Goal: Information Seeking & Learning: Find specific fact

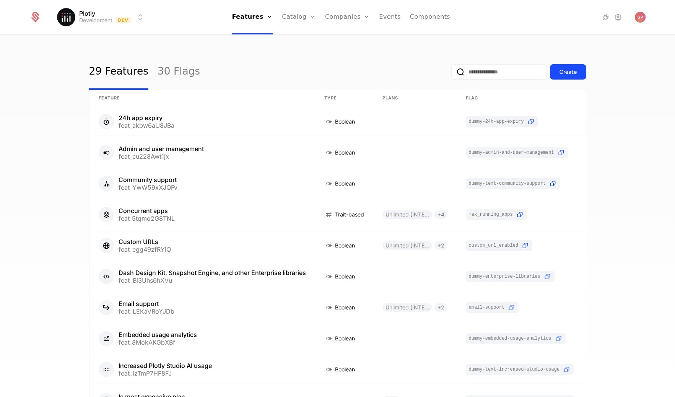
click at [308, 40] on link "Plans" at bounding box center [310, 37] width 39 height 6
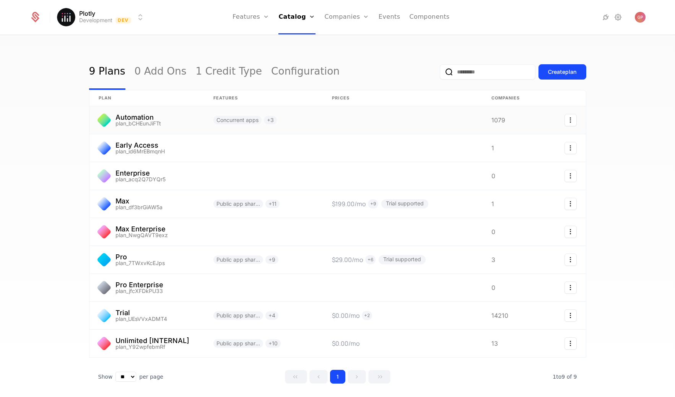
click at [135, 115] on link at bounding box center [147, 120] width 115 height 28
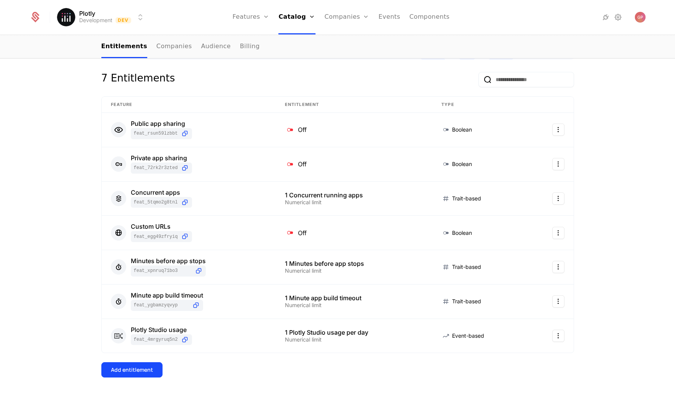
scroll to position [146, 0]
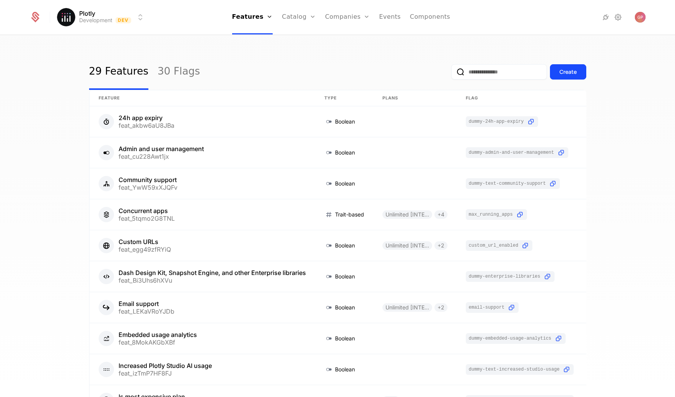
click at [346, 18] on link "Companies" at bounding box center [347, 17] width 45 height 34
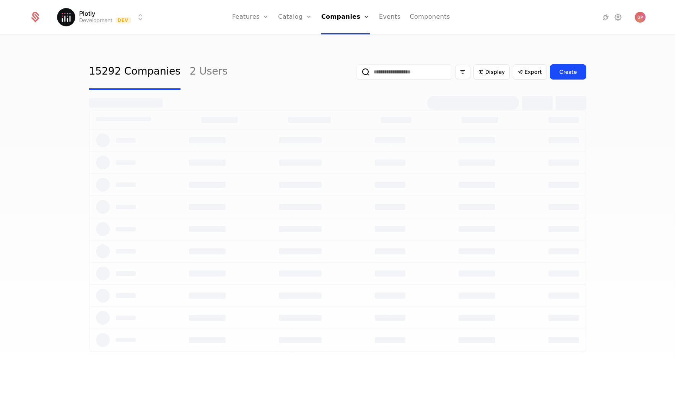
click at [302, 39] on link "Plans" at bounding box center [306, 37] width 39 height 6
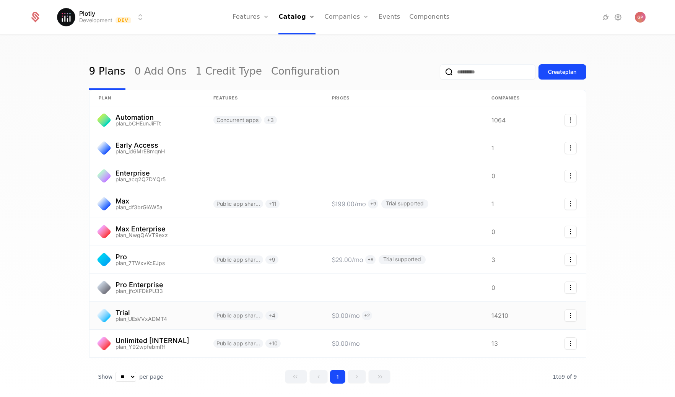
click at [468, 317] on link at bounding box center [402, 316] width 159 height 28
click at [645, 242] on div "9 Plans 0 Add Ons 1 Credit Type Configuration Create plan plan Features Prices …" at bounding box center [337, 219] width 675 height 366
click at [140, 18] on html "Plotly Development Dev Features Features Flags Catalog Plans Add Ons Credits Co…" at bounding box center [337, 198] width 675 height 397
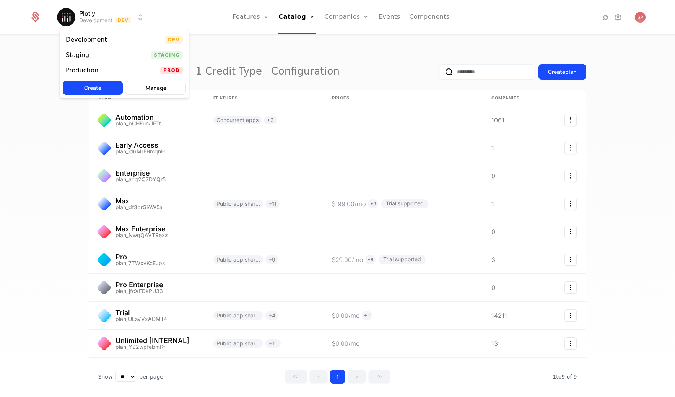
click at [90, 59] on div "Staging" at bounding box center [80, 55] width 29 height 8
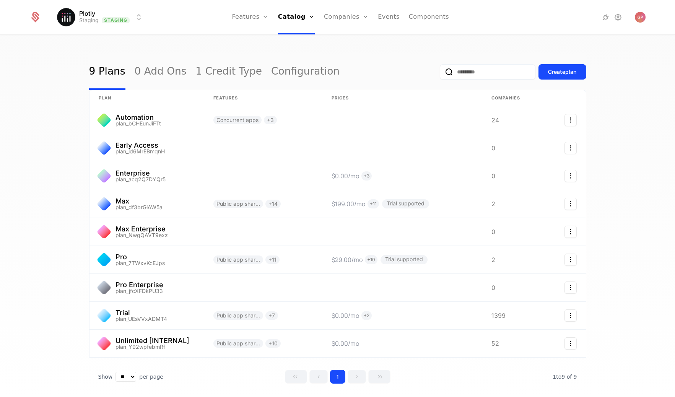
click at [127, 15] on html "Plotly Staging Staging Features Features Flags Catalog Plans Add Ons Credits Co…" at bounding box center [337, 198] width 675 height 397
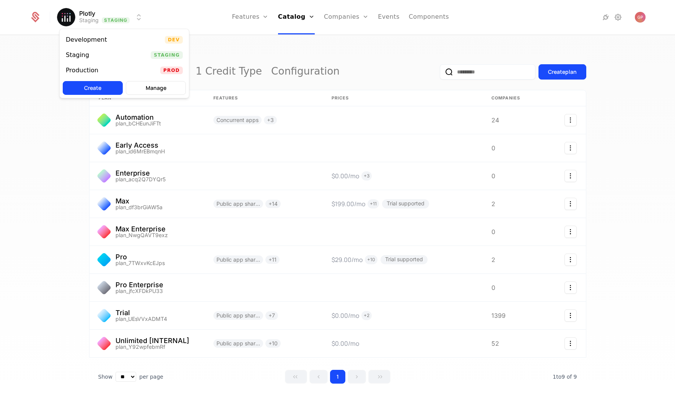
click at [121, 41] on div "Development Dev" at bounding box center [124, 39] width 129 height 15
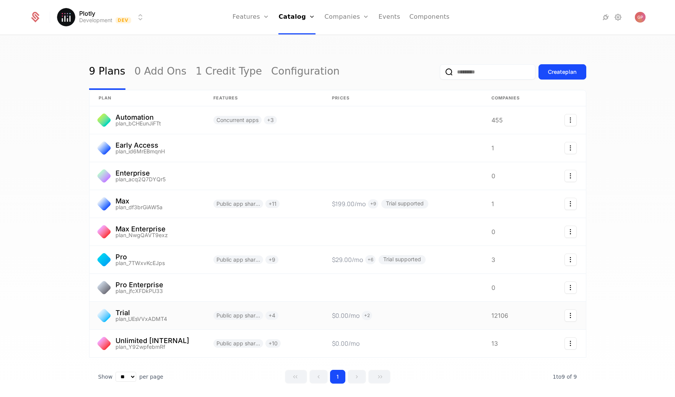
click at [174, 312] on link at bounding box center [147, 316] width 115 height 28
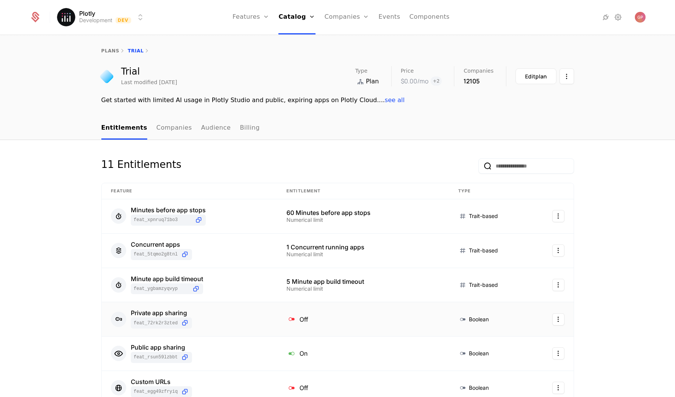
scroll to position [2, 0]
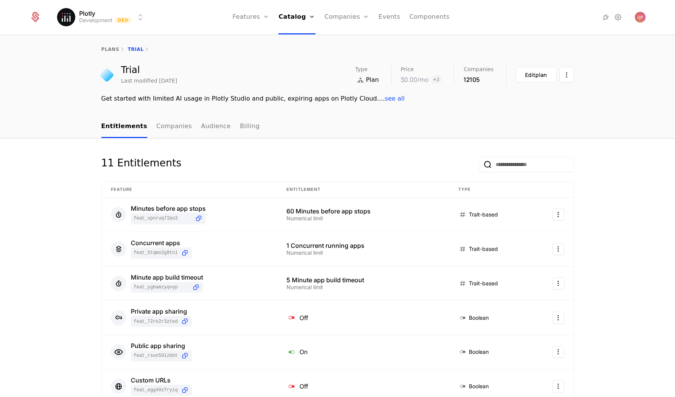
click at [341, 24] on link "Companies" at bounding box center [347, 17] width 45 height 34
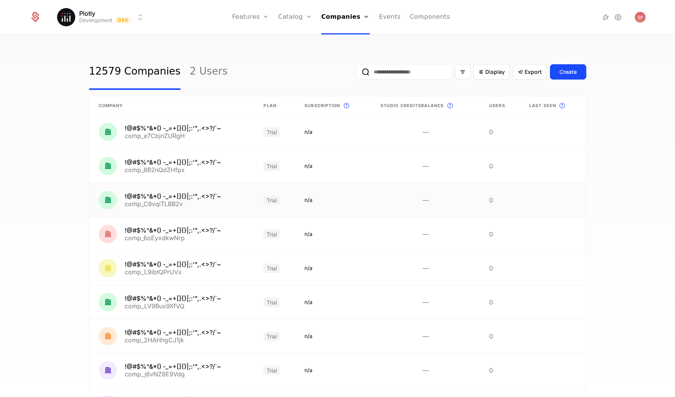
click at [184, 194] on link at bounding box center [172, 200] width 165 height 34
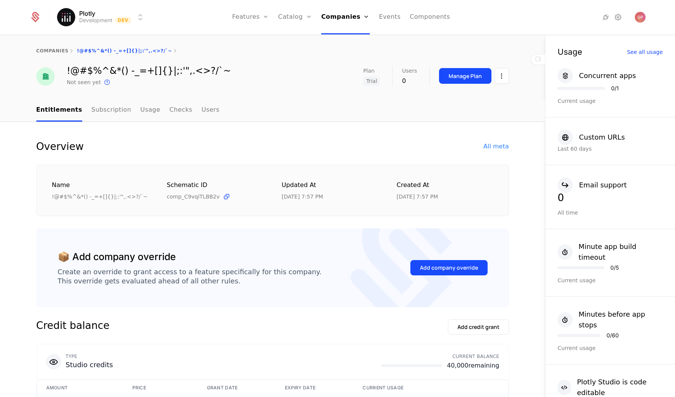
click at [485, 149] on div "All meta" at bounding box center [496, 146] width 25 height 9
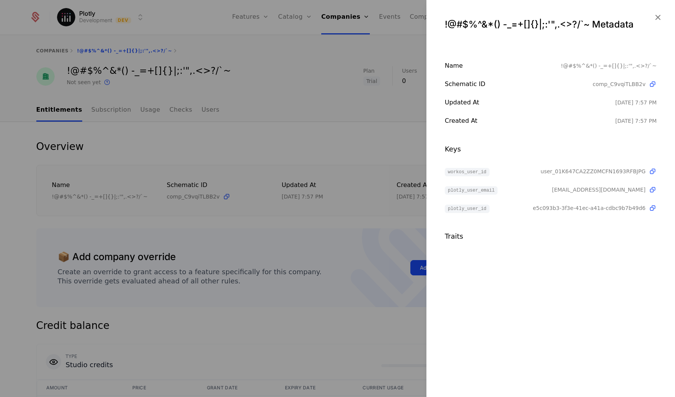
click at [659, 15] on icon "button" at bounding box center [658, 17] width 10 height 10
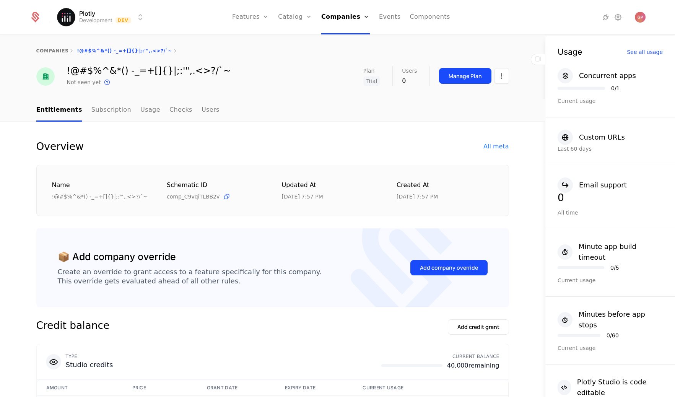
click at [295, 41] on link "Plans" at bounding box center [306, 37] width 39 height 6
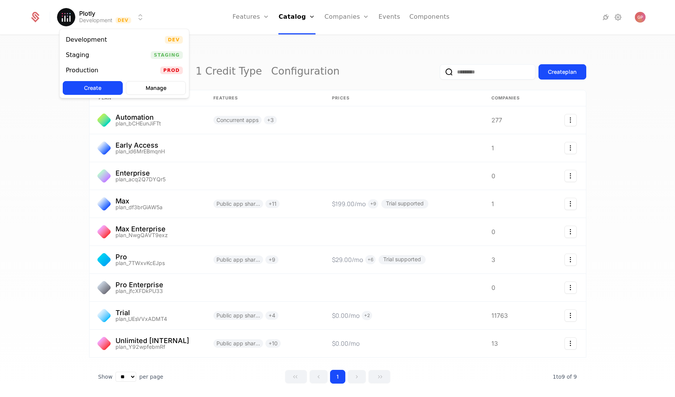
click at [143, 22] on html "Plotly Development Dev Features Features Flags Catalog Plans Add Ons Credits Co…" at bounding box center [337, 198] width 675 height 397
click at [114, 57] on div "Staging Staging" at bounding box center [124, 54] width 129 height 15
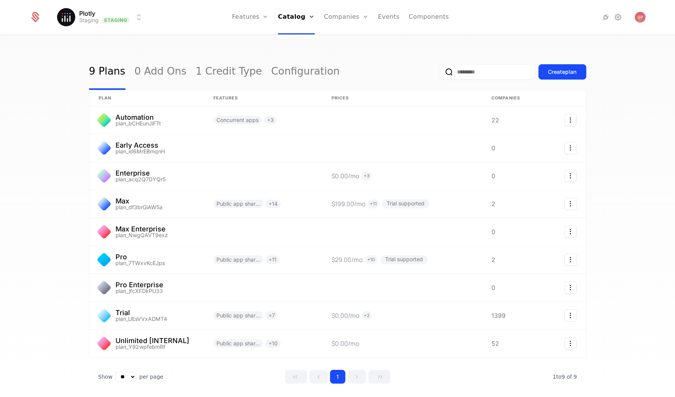
click at [120, 21] on html "Plotly Staging Staging Features Features Flags Catalog Plans Add Ons Credits Co…" at bounding box center [337, 198] width 675 height 397
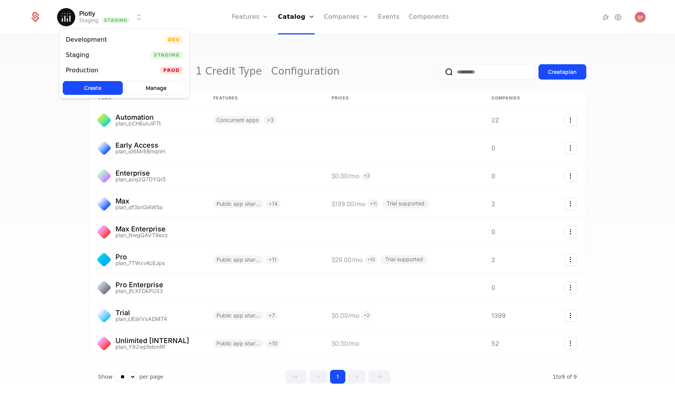
click at [129, 40] on div "Development Dev" at bounding box center [124, 39] width 129 height 15
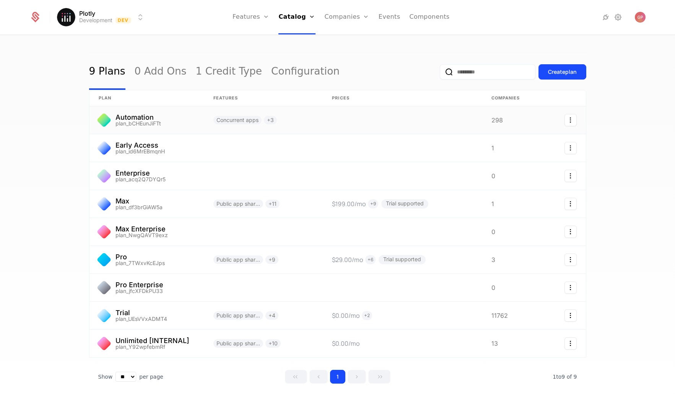
click at [129, 114] on link at bounding box center [147, 120] width 115 height 28
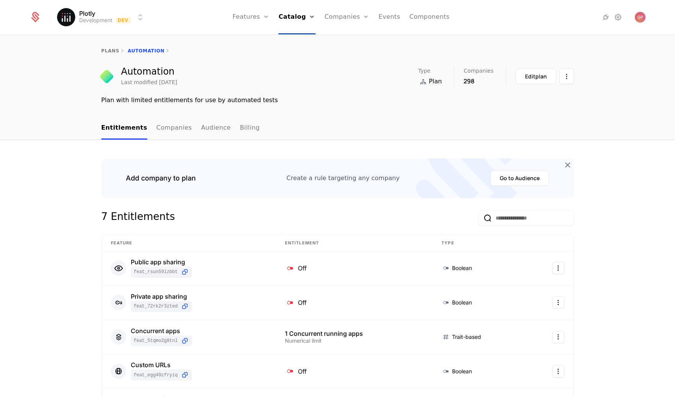
click at [166, 128] on link "Companies" at bounding box center [175, 128] width 36 height 23
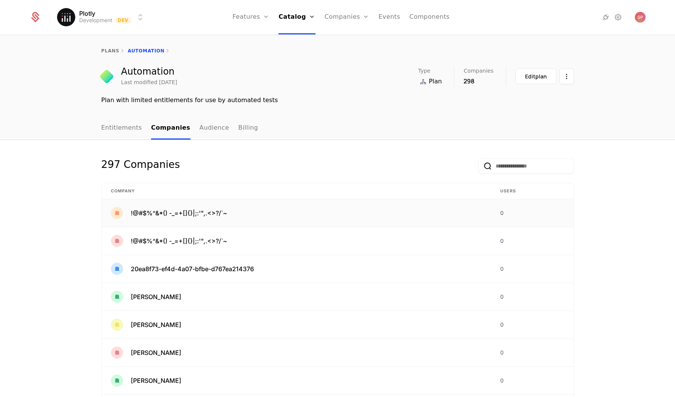
click at [175, 213] on span "!@#$%^&*() -_=+[]{}|;:'",.<>?/`~" at bounding box center [179, 213] width 96 height 9
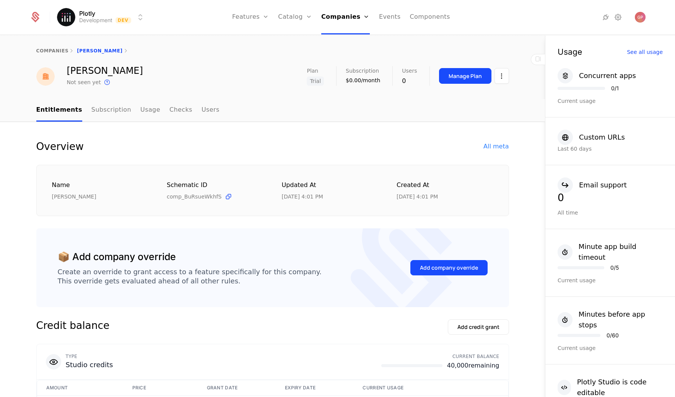
click at [111, 109] on link "Subscription" at bounding box center [111, 110] width 40 height 23
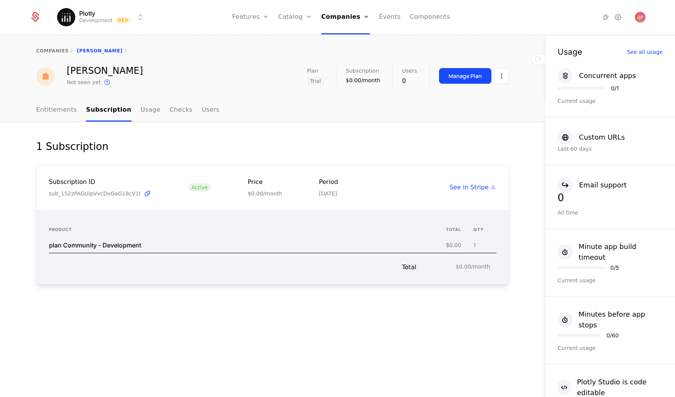
click at [142, 111] on link "Usage" at bounding box center [151, 110] width 20 height 23
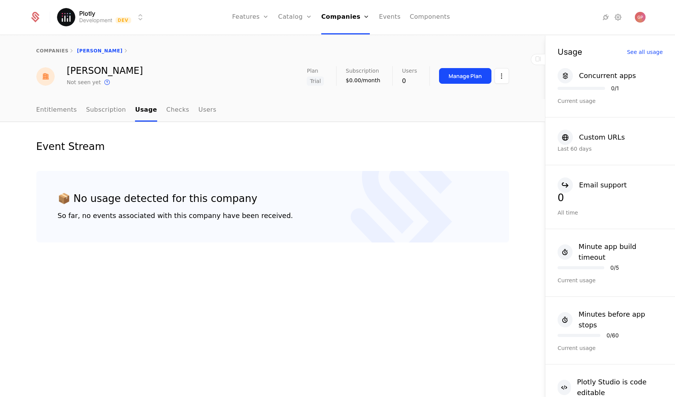
click at [113, 112] on link "Subscription" at bounding box center [106, 110] width 40 height 23
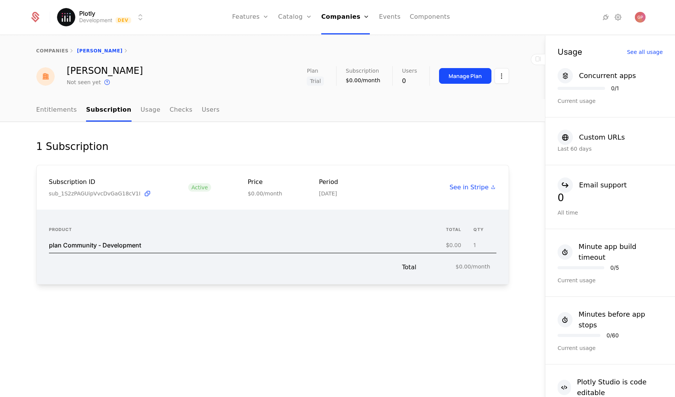
click at [70, 108] on link "Entitlements" at bounding box center [56, 110] width 41 height 23
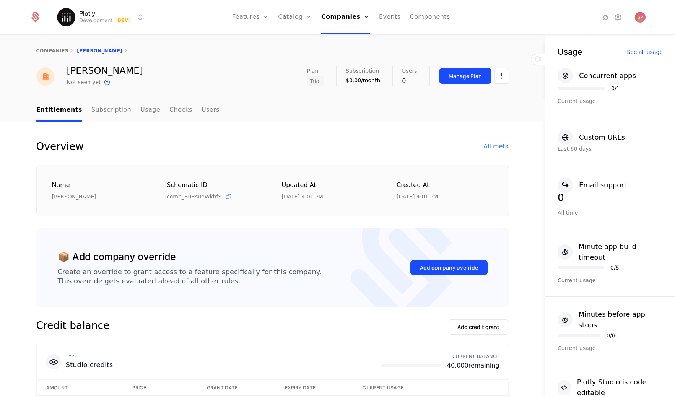
click at [140, 111] on link "Usage" at bounding box center [150, 110] width 20 height 23
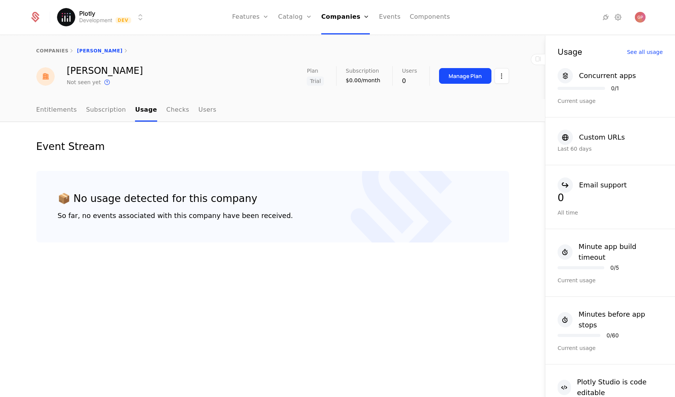
click at [166, 110] on link "Checks" at bounding box center [177, 110] width 23 height 23
click at [205, 112] on link "Users" at bounding box center [208, 110] width 18 height 23
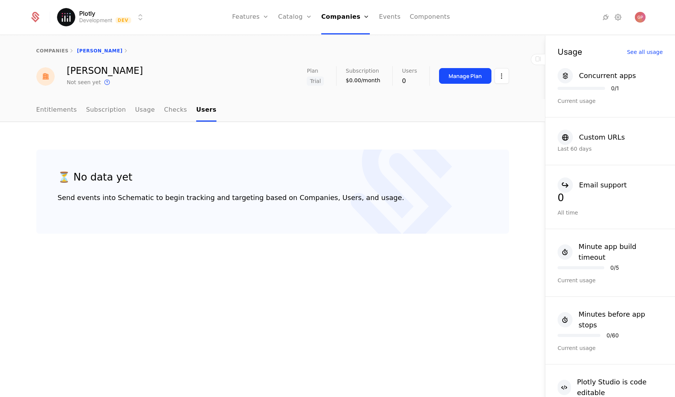
click at [52, 110] on link "Entitlements" at bounding box center [56, 110] width 41 height 23
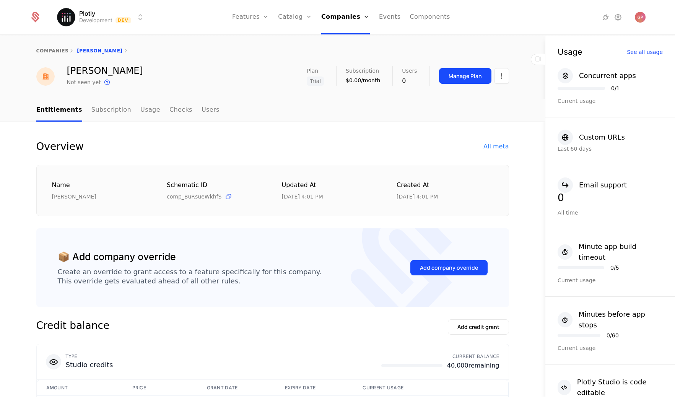
click at [491, 145] on div "All meta" at bounding box center [496, 146] width 25 height 9
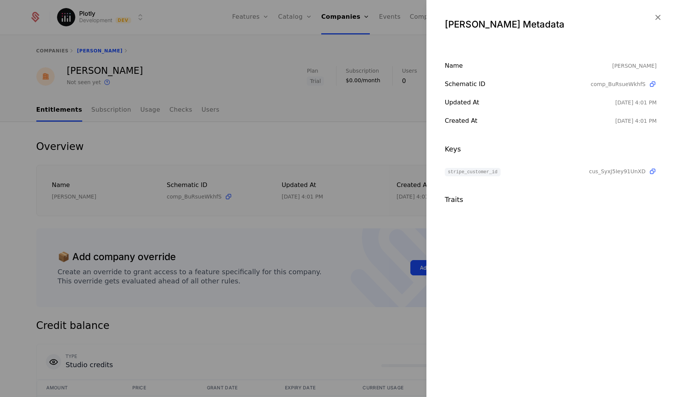
click at [660, 17] on icon "button" at bounding box center [658, 17] width 10 height 10
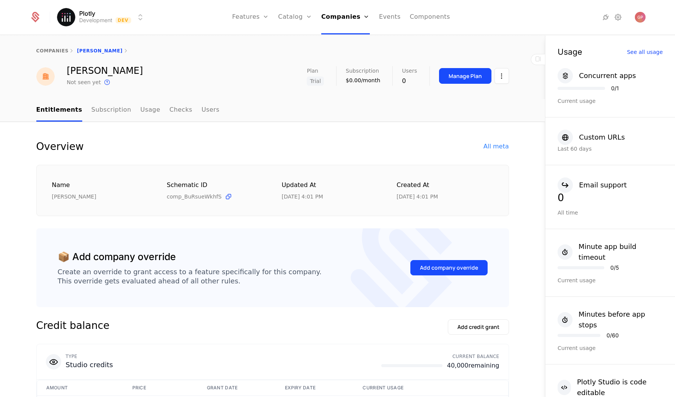
click at [494, 143] on div "All meta" at bounding box center [496, 146] width 25 height 9
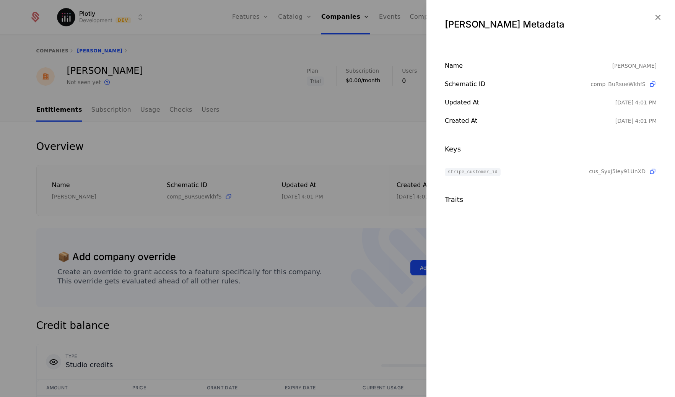
drag, startPoint x: 654, startPoint y: 173, endPoint x: 647, endPoint y: 176, distance: 7.4
click at [654, 173] on icon at bounding box center [653, 172] width 8 height 8
click at [247, 252] on div at bounding box center [337, 198] width 675 height 397
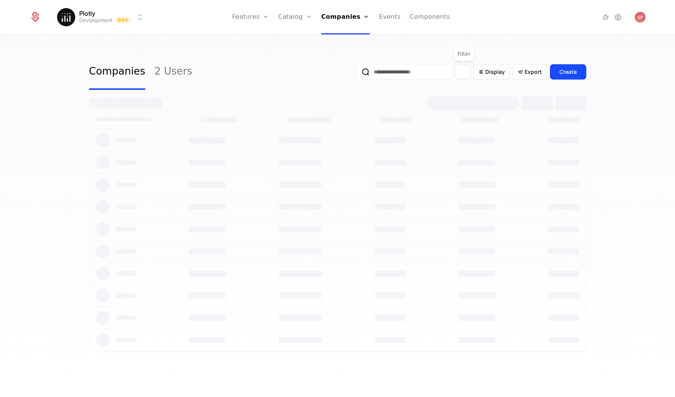
click at [466, 72] on icon "Filter options" at bounding box center [463, 72] width 7 height 7
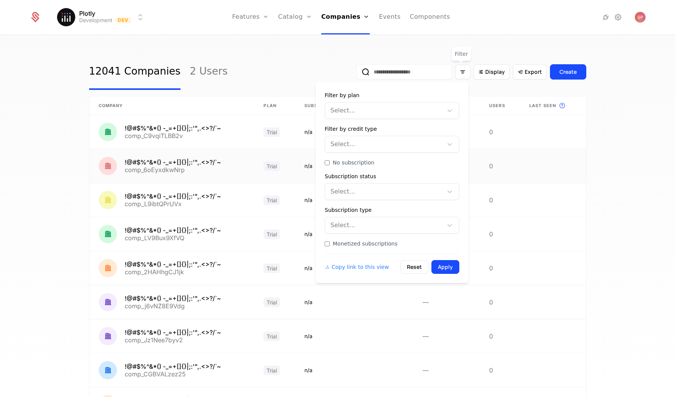
click at [244, 150] on link at bounding box center [172, 166] width 165 height 34
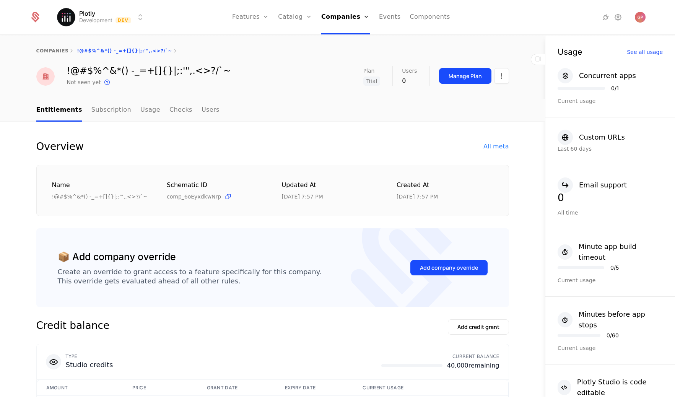
click at [497, 148] on div "All meta" at bounding box center [496, 146] width 25 height 9
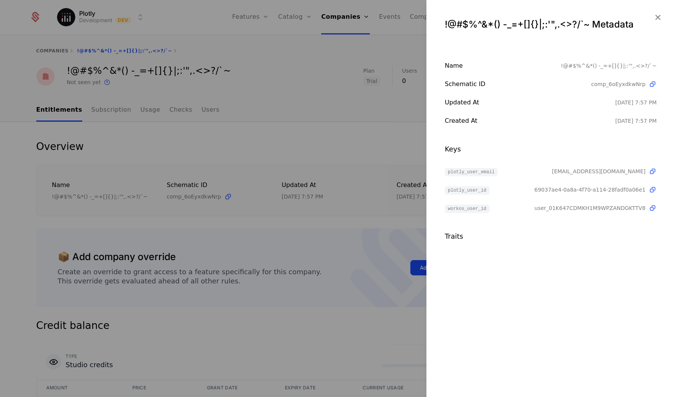
click at [314, 103] on div at bounding box center [337, 198] width 675 height 397
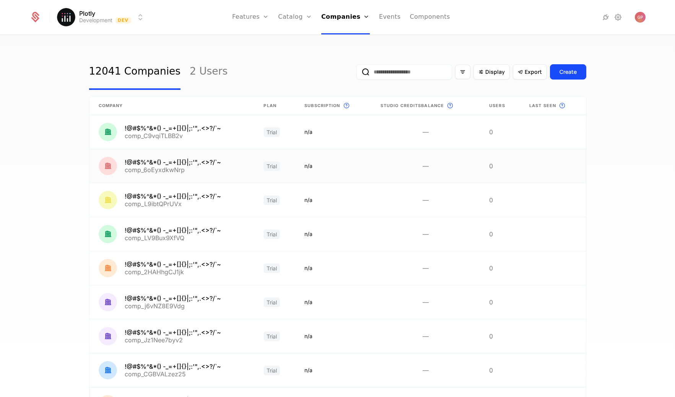
click at [235, 168] on link at bounding box center [172, 166] width 165 height 34
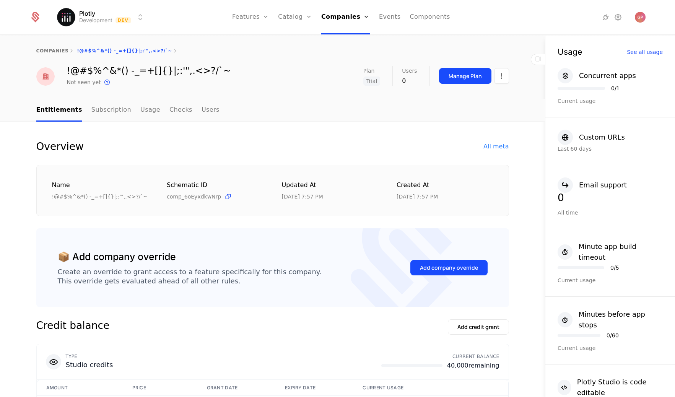
click at [491, 149] on div "All meta" at bounding box center [496, 146] width 25 height 9
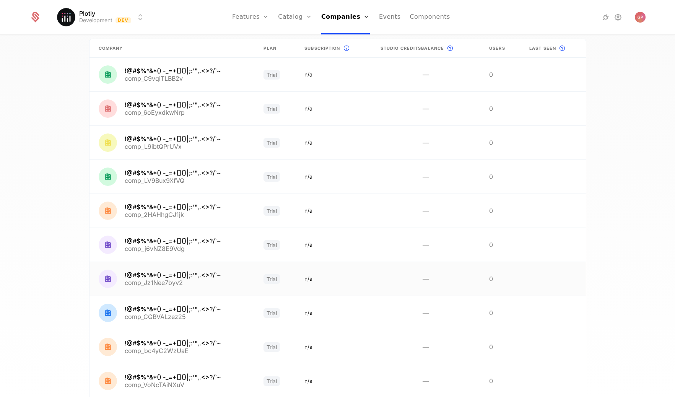
scroll to position [111, 0]
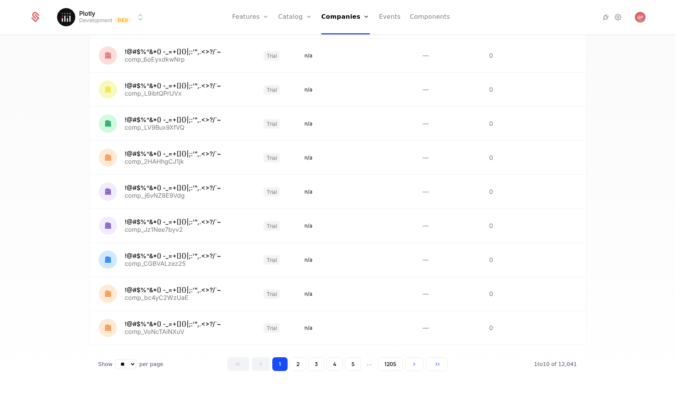
click at [323, 365] on div "1 2 3 4 5 ... 1205" at bounding box center [337, 364] width 220 height 14
click at [336, 367] on button "4" at bounding box center [335, 364] width 16 height 14
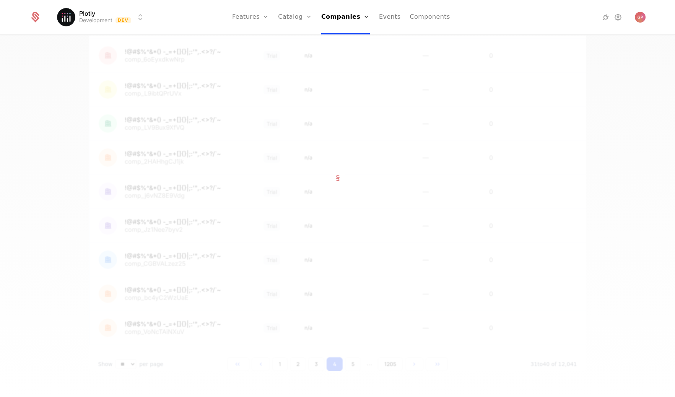
scroll to position [121, 0]
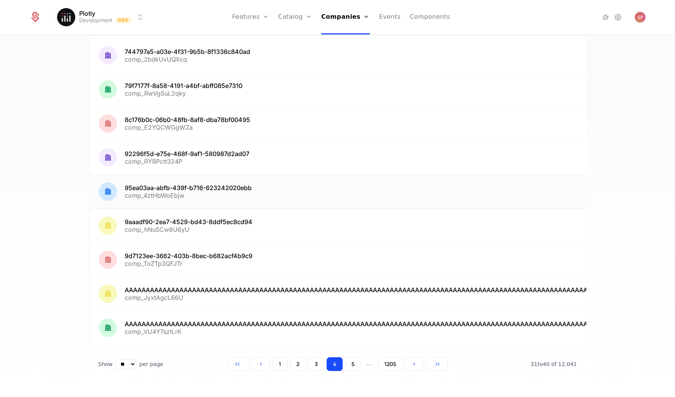
click at [175, 186] on link at bounding box center [647, 192] width 1115 height 34
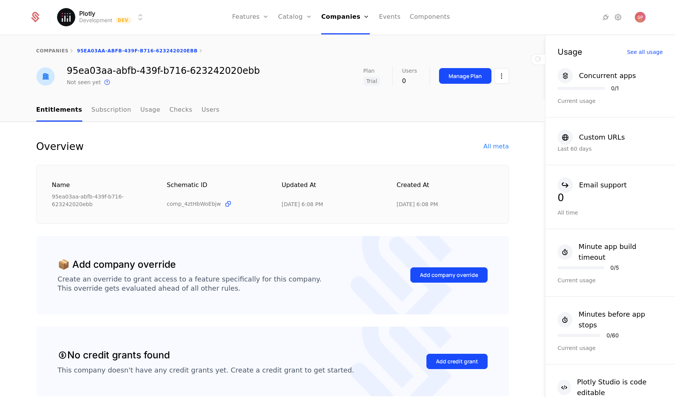
click at [495, 143] on div "All meta" at bounding box center [496, 146] width 25 height 9
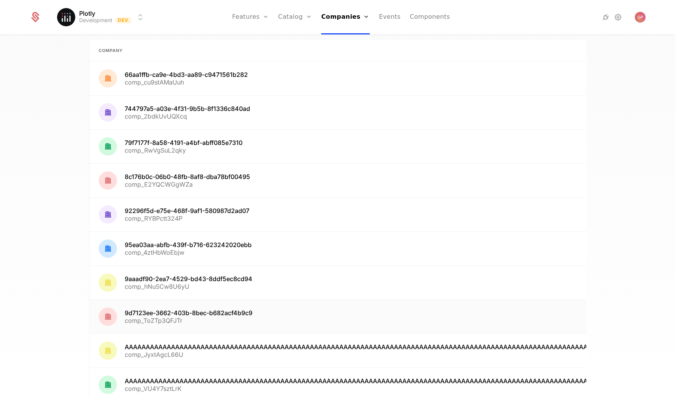
scroll to position [126, 0]
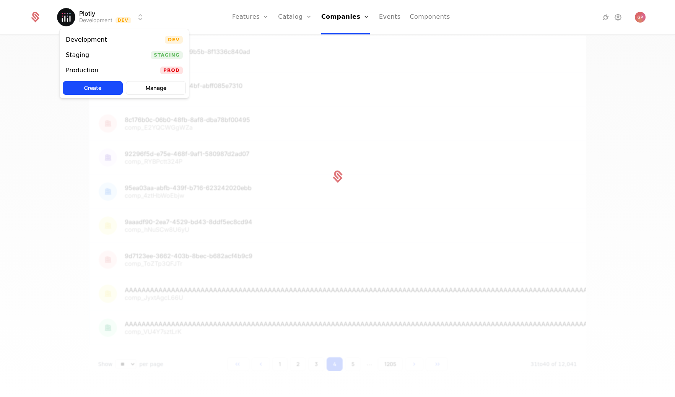
click at [137, 21] on html "Plotly Development Dev Features Features Flags Catalog Plans Add Ons Credits Co…" at bounding box center [337, 198] width 675 height 397
click at [127, 52] on div "Staging Staging" at bounding box center [124, 54] width 129 height 15
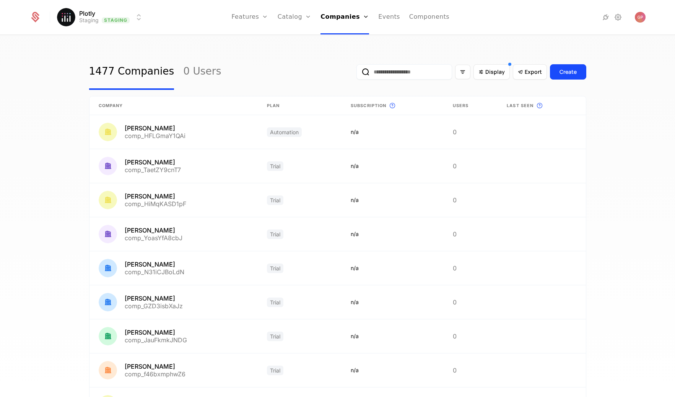
click at [404, 71] on input "email" at bounding box center [405, 71] width 96 height 15
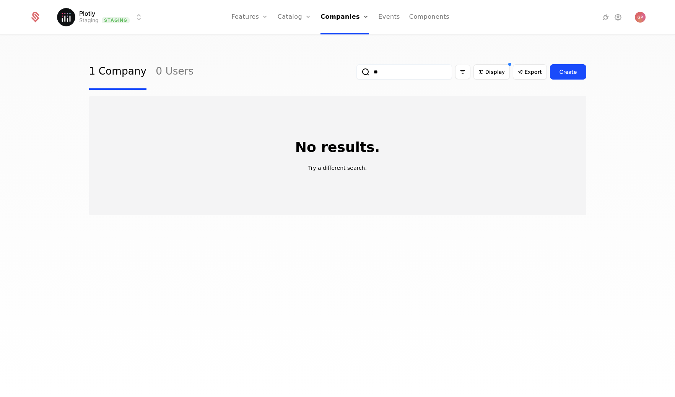
type input "*"
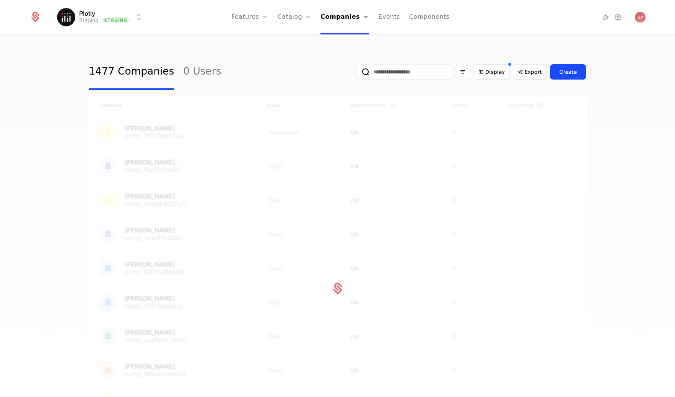
click at [394, 67] on input "email" at bounding box center [405, 71] width 96 height 15
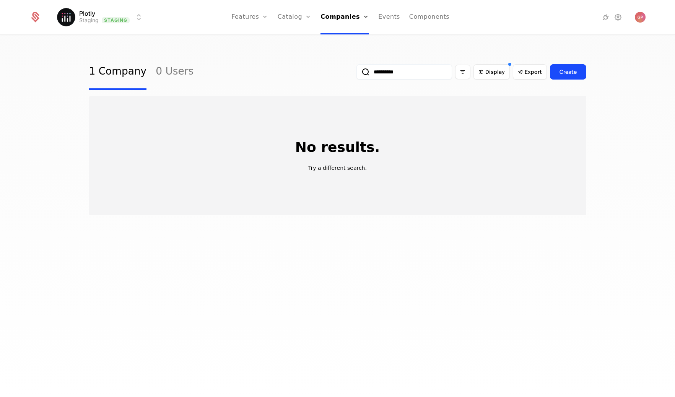
type input "**********"
click at [148, 21] on div "Plotly Staging Staging Features Features Flags Catalog Plans Add Ons Credits Co…" at bounding box center [337, 17] width 617 height 34
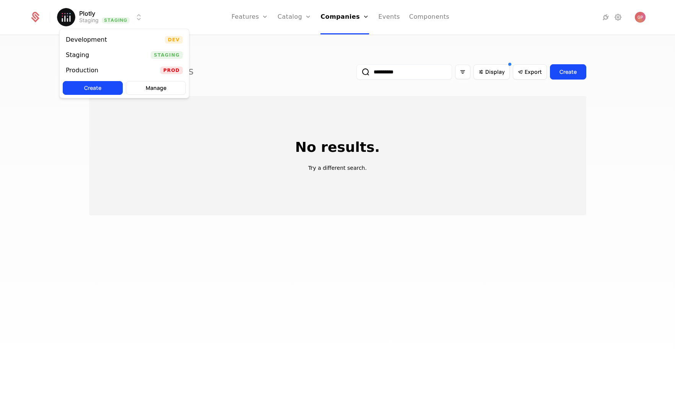
click at [142, 20] on html "**********" at bounding box center [337, 198] width 675 height 397
click at [135, 38] on div "Development Dev" at bounding box center [124, 39] width 129 height 15
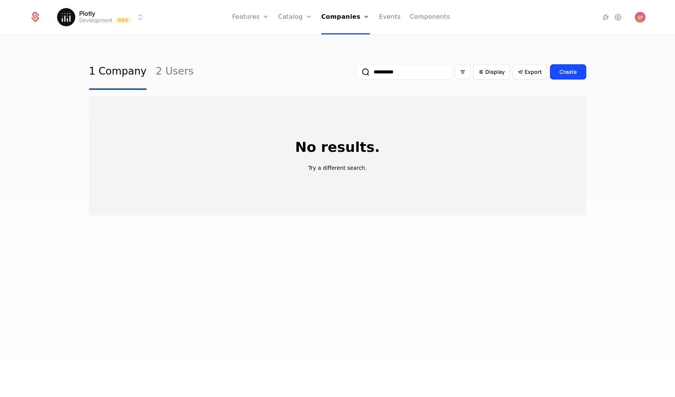
click at [165, 68] on link "2 Users" at bounding box center [175, 72] width 38 height 36
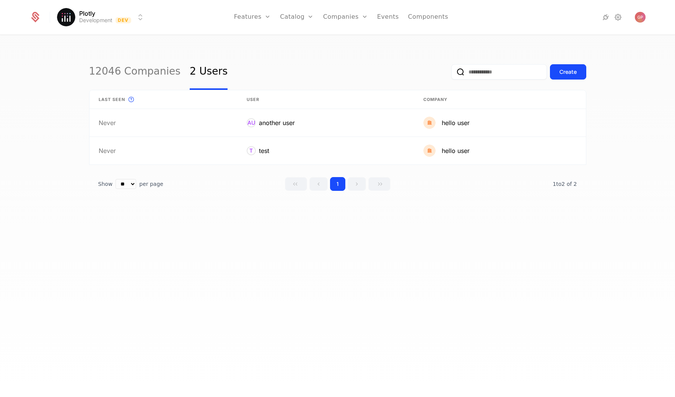
click at [134, 73] on link "12046 Companies" at bounding box center [135, 72] width 92 height 36
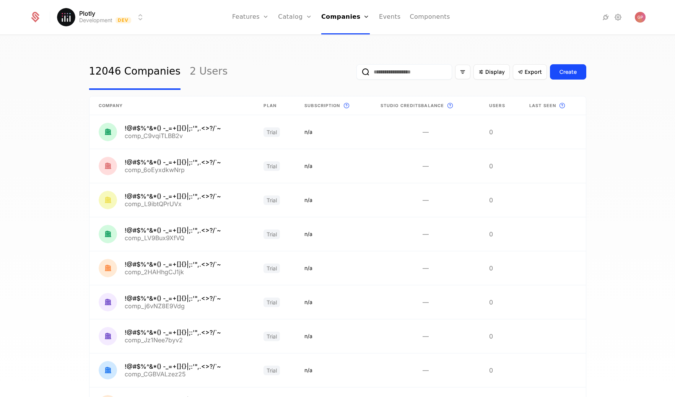
click at [373, 67] on input "email" at bounding box center [405, 71] width 96 height 15
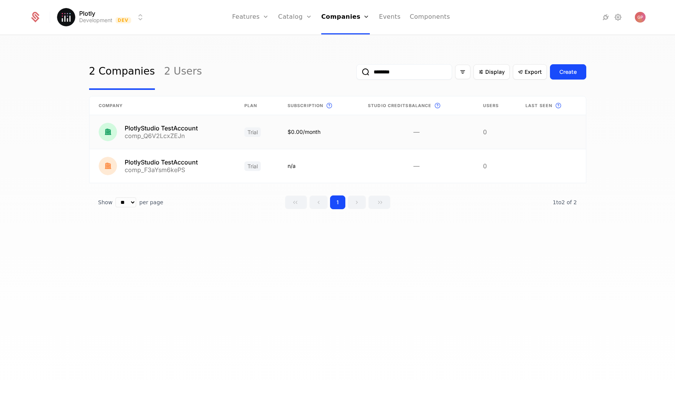
type input "********"
click at [179, 130] on link at bounding box center [163, 132] width 146 height 34
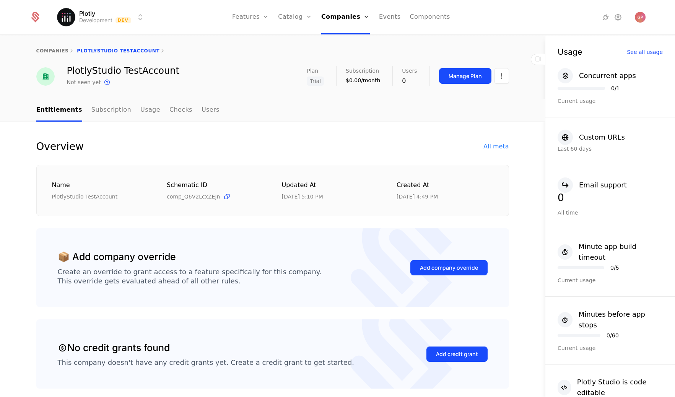
click at [496, 144] on div "All meta" at bounding box center [496, 146] width 25 height 9
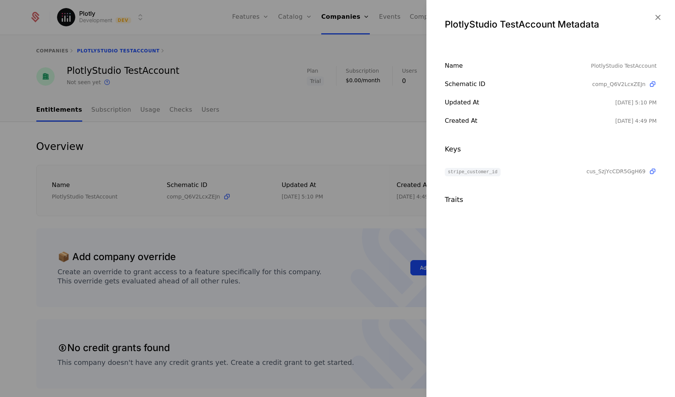
click at [655, 18] on icon "button" at bounding box center [658, 17] width 10 height 10
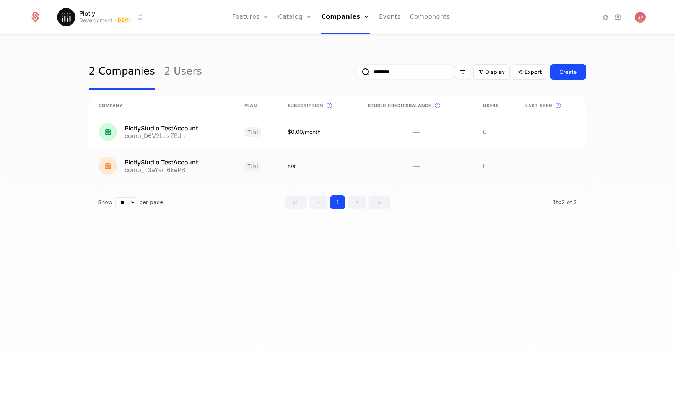
click at [184, 163] on link at bounding box center [163, 166] width 146 height 34
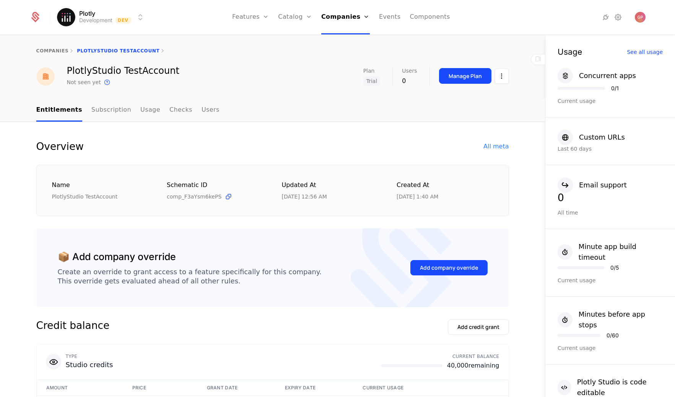
click at [497, 149] on div "All meta" at bounding box center [496, 146] width 25 height 9
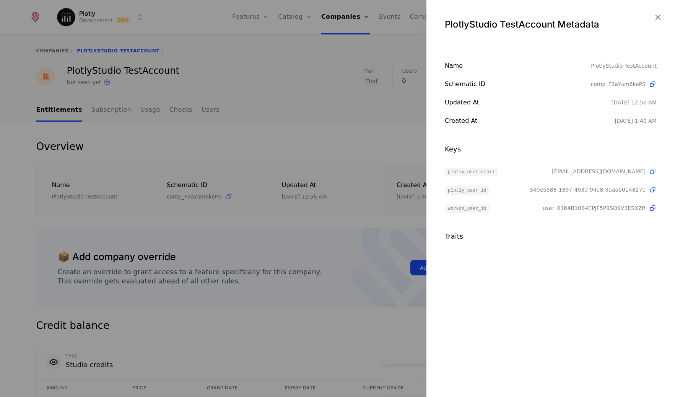
click at [660, 19] on icon "button" at bounding box center [658, 17] width 10 height 10
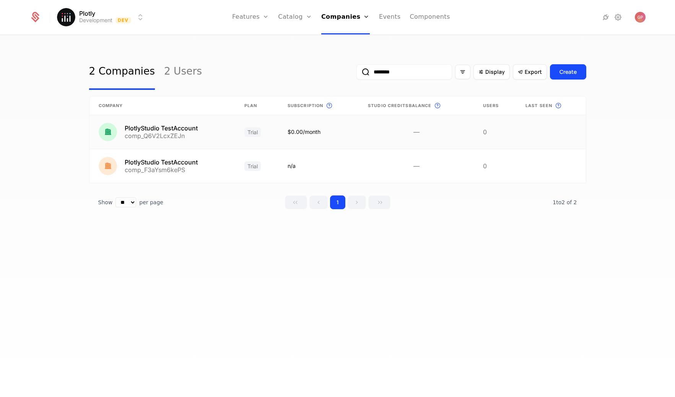
click at [303, 134] on link at bounding box center [319, 132] width 80 height 34
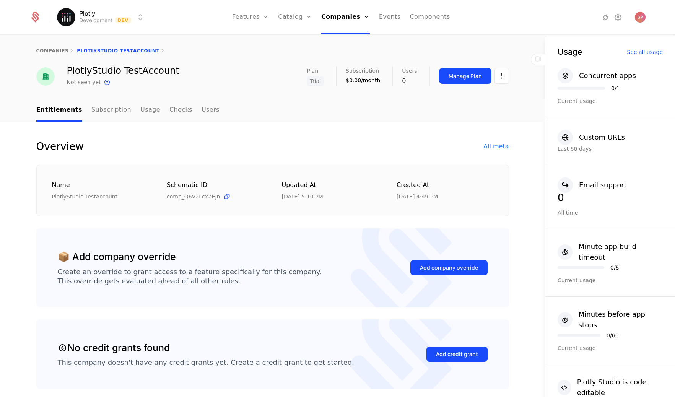
click at [504, 148] on div "All meta" at bounding box center [496, 146] width 25 height 9
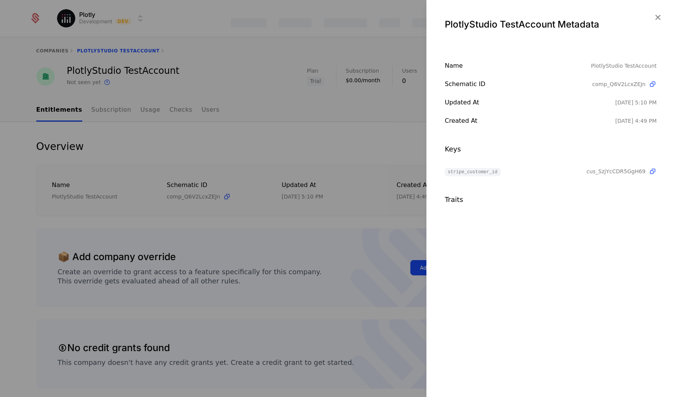
click at [363, 223] on div at bounding box center [337, 198] width 675 height 397
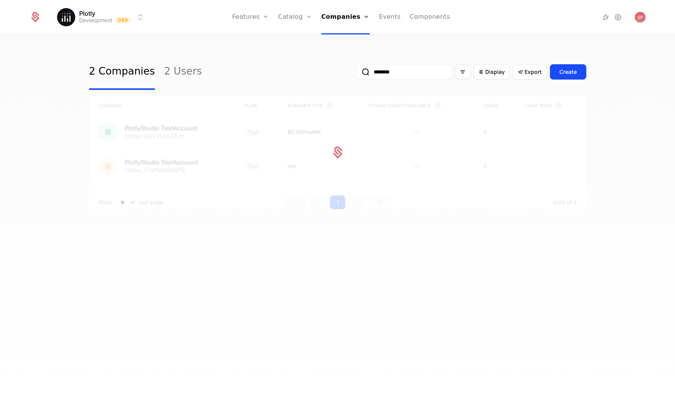
click at [193, 163] on div at bounding box center [337, 152] width 497 height 113
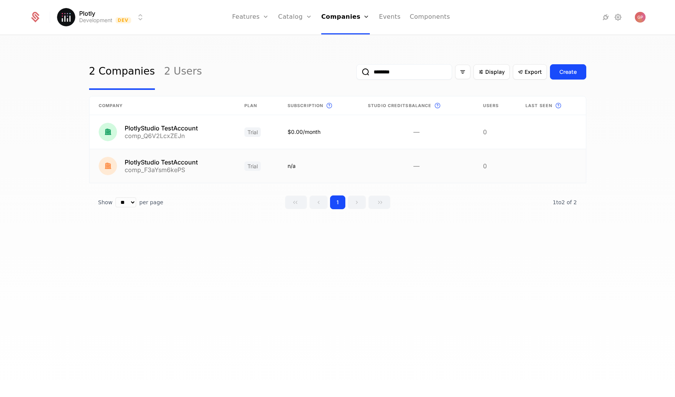
click at [189, 163] on link at bounding box center [163, 166] width 146 height 34
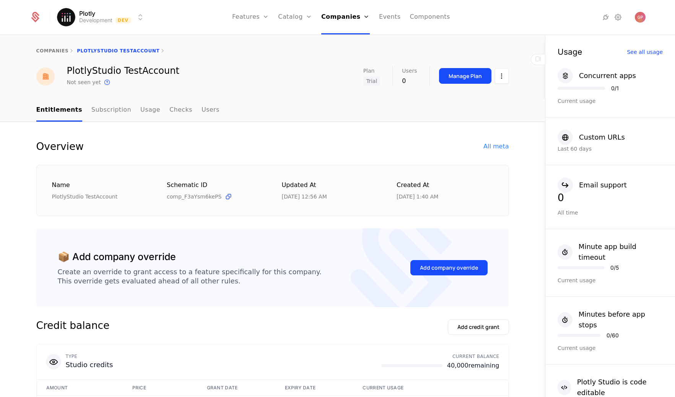
click at [504, 144] on div "All meta" at bounding box center [496, 146] width 25 height 9
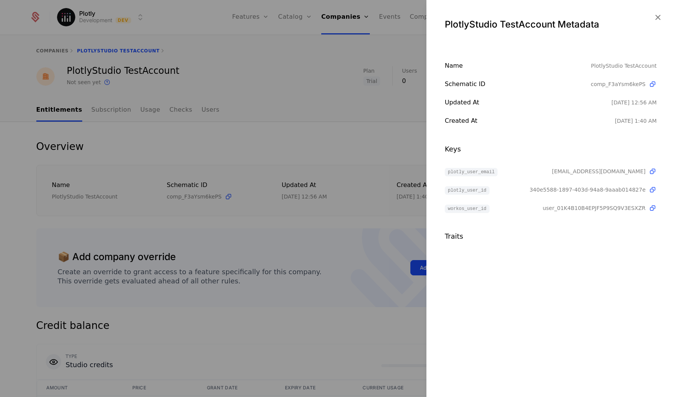
drag, startPoint x: 469, startPoint y: 208, endPoint x: 496, endPoint y: 208, distance: 27.6
click at [496, 208] on div "workos_user_id" at bounding box center [494, 208] width 98 height 9
click at [651, 206] on icon at bounding box center [653, 208] width 8 height 8
click at [294, 166] on div at bounding box center [337, 198] width 675 height 397
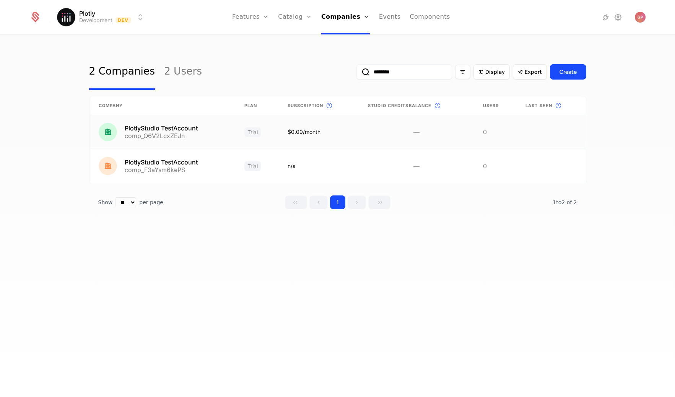
click at [328, 128] on link at bounding box center [319, 132] width 80 height 34
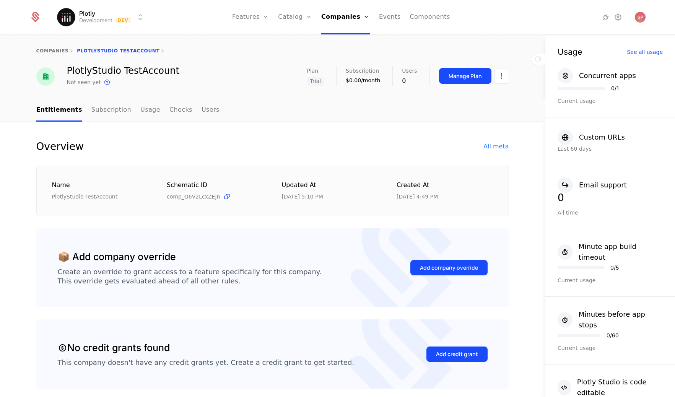
click at [478, 150] on div "Overview All meta" at bounding box center [272, 146] width 473 height 12
click at [500, 151] on div "Overview All meta" at bounding box center [272, 146] width 473 height 12
click at [502, 147] on div "All meta" at bounding box center [496, 146] width 25 height 9
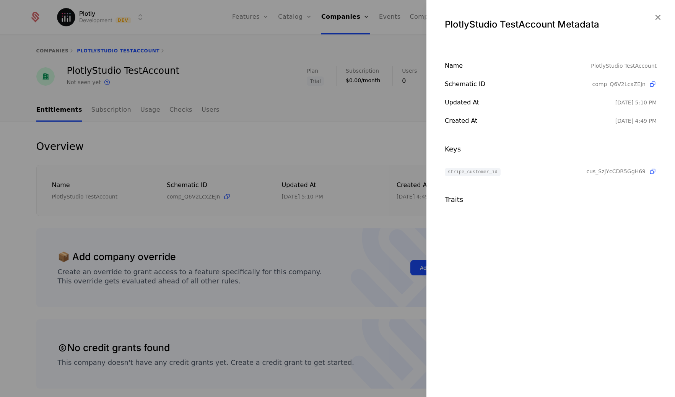
click at [373, 202] on div at bounding box center [337, 198] width 675 height 397
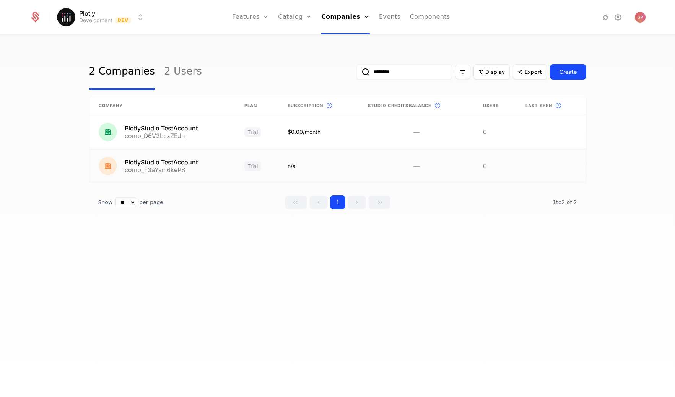
click at [197, 169] on link at bounding box center [163, 166] width 146 height 34
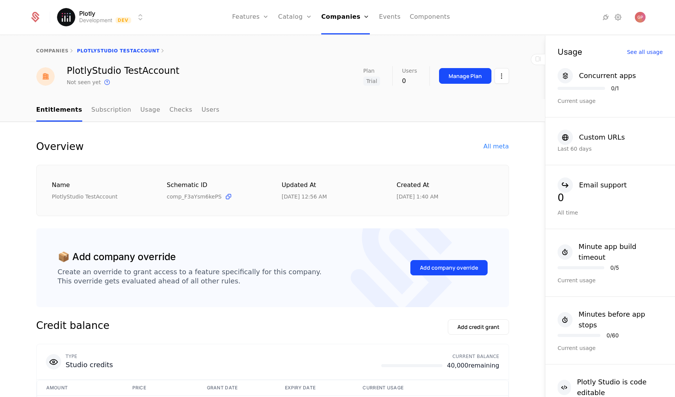
click at [493, 145] on div "All meta" at bounding box center [496, 146] width 25 height 9
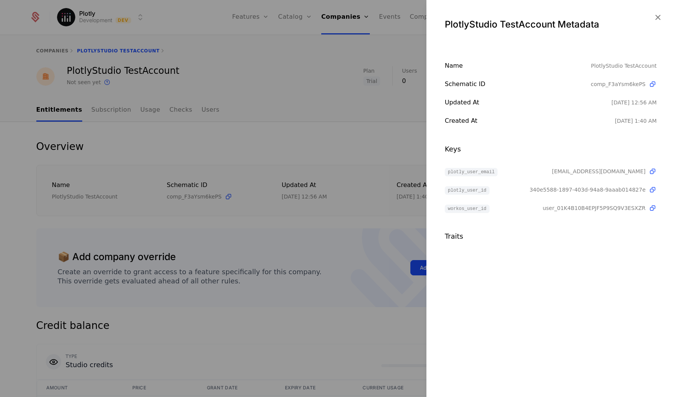
click at [269, 80] on div at bounding box center [337, 198] width 675 height 397
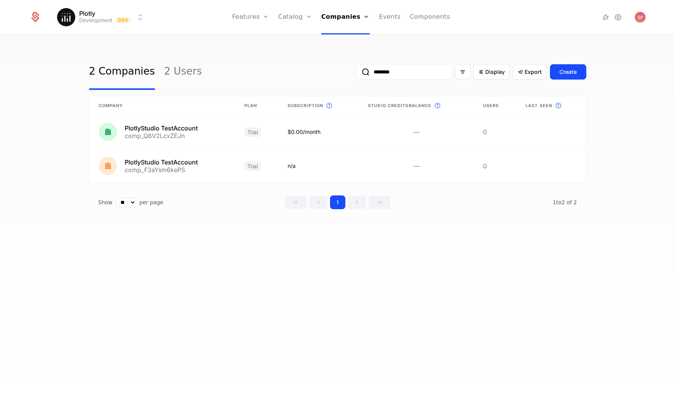
click at [395, 75] on input "********" at bounding box center [405, 71] width 96 height 15
click at [266, 67] on div "2 Companies 2 Users ******** Display Export Create" at bounding box center [337, 72] width 497 height 36
click at [394, 69] on input "********" at bounding box center [405, 71] width 96 height 15
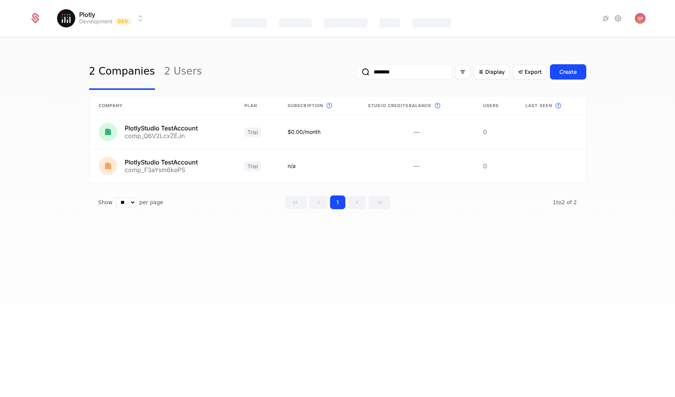
click at [394, 69] on input "********" at bounding box center [405, 71] width 96 height 15
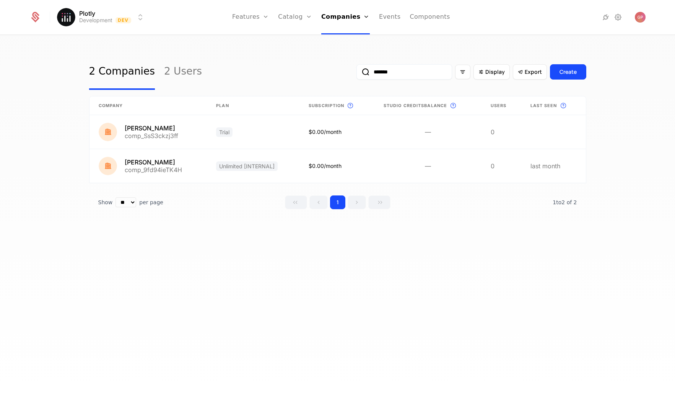
type input "*******"
click at [265, 135] on link at bounding box center [253, 132] width 93 height 34
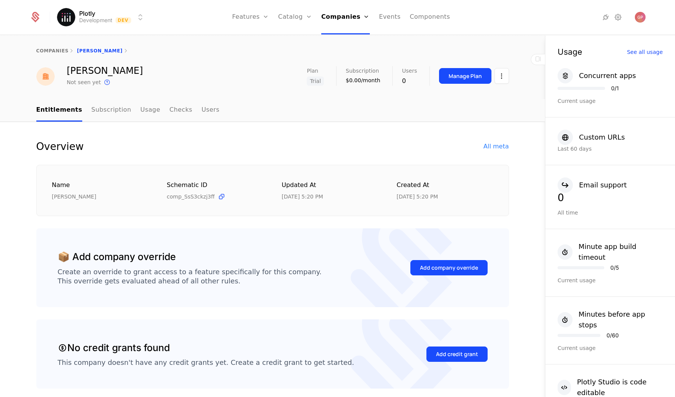
click at [503, 145] on div "All meta" at bounding box center [496, 146] width 25 height 9
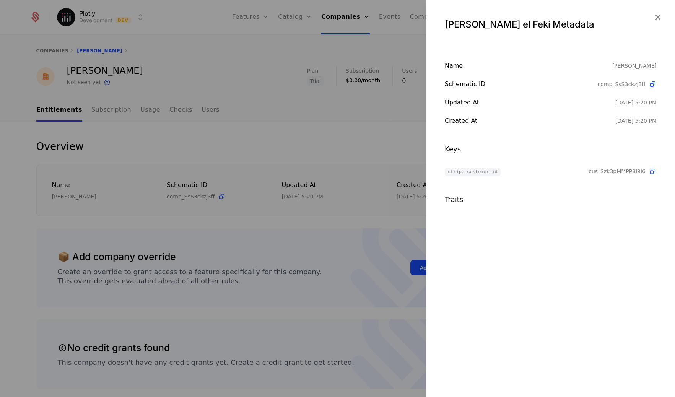
click at [260, 139] on div at bounding box center [337, 198] width 675 height 397
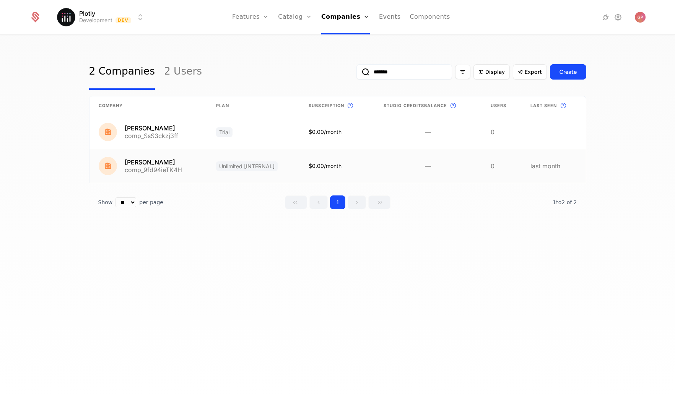
click at [150, 170] on link at bounding box center [149, 166] width 118 height 34
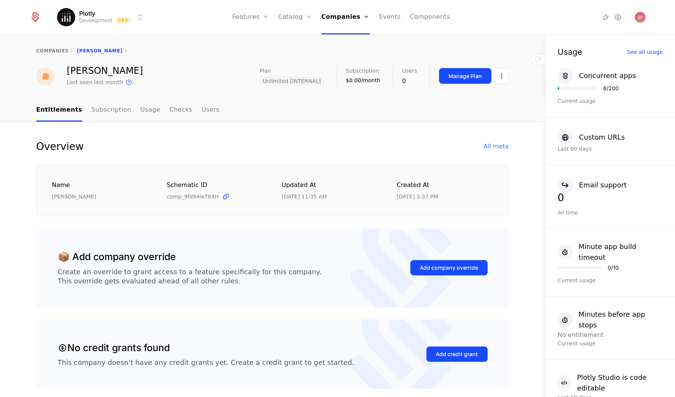
click at [504, 148] on div "All meta" at bounding box center [496, 146] width 25 height 9
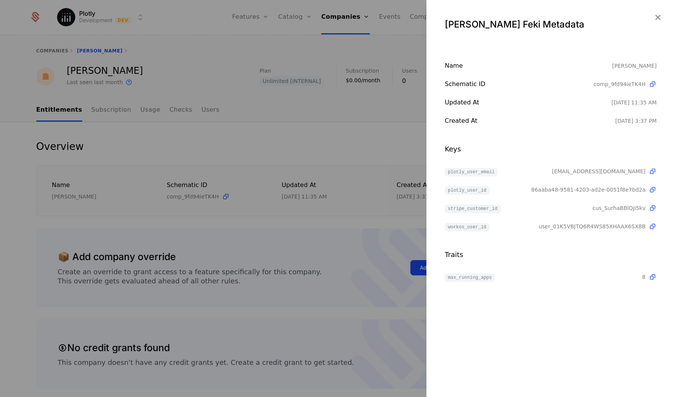
click at [339, 137] on div at bounding box center [337, 198] width 675 height 397
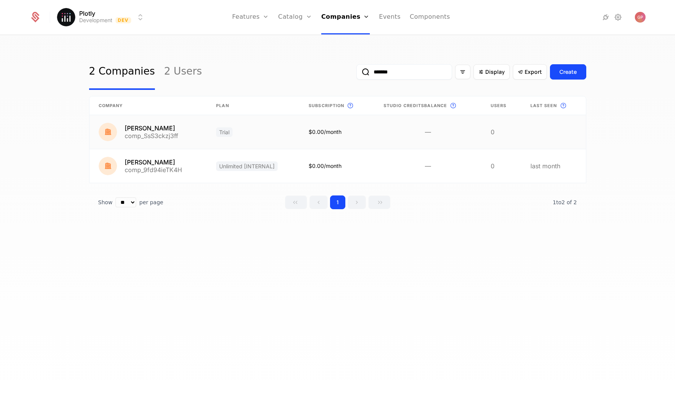
click at [197, 133] on link at bounding box center [149, 132] width 118 height 34
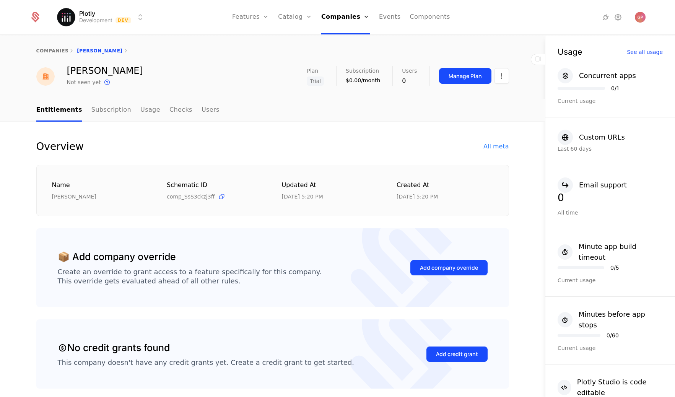
click at [501, 147] on div "All meta" at bounding box center [496, 146] width 25 height 9
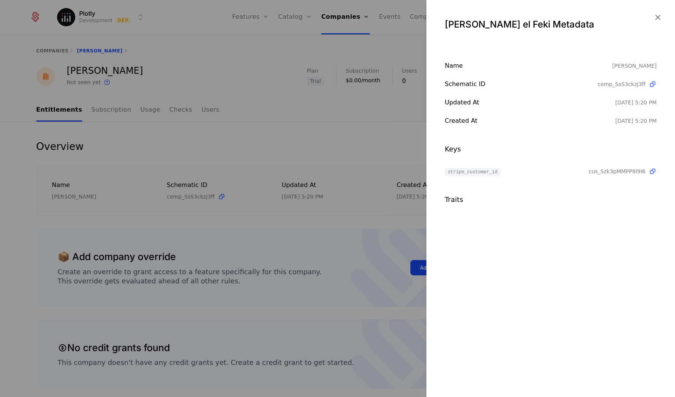
click at [367, 147] on div at bounding box center [337, 198] width 675 height 397
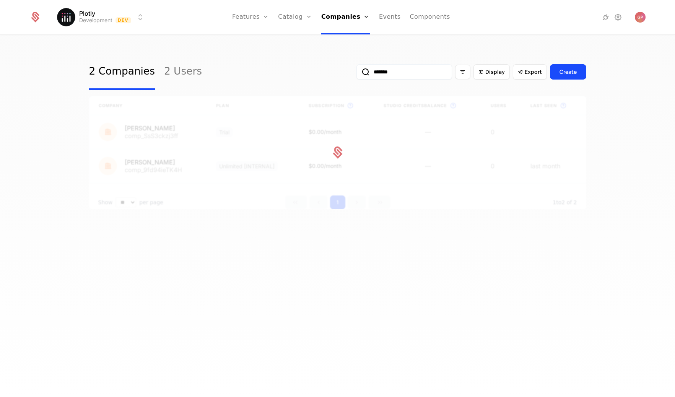
click at [398, 70] on input "*******" at bounding box center [405, 71] width 96 height 15
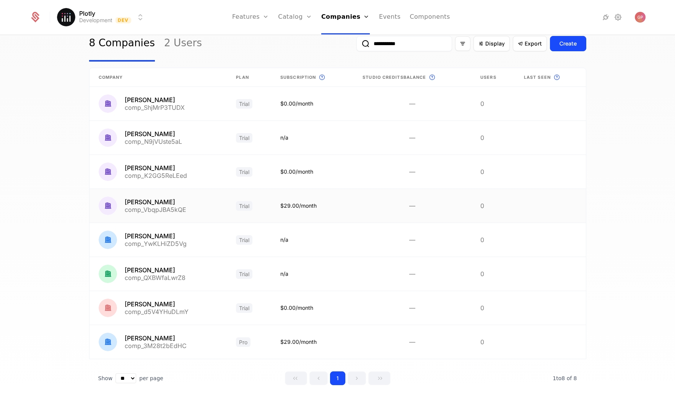
scroll to position [42, 0]
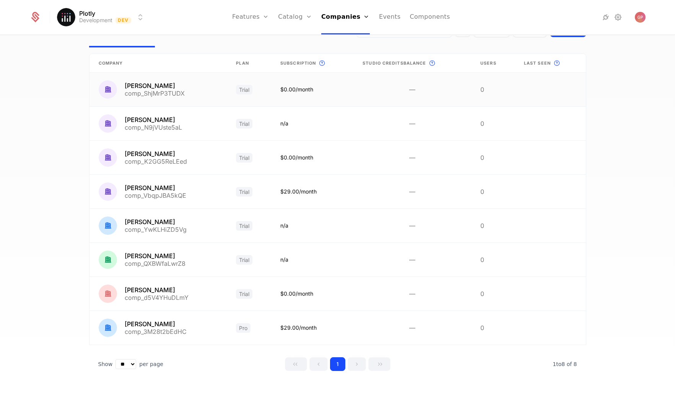
type input "**********"
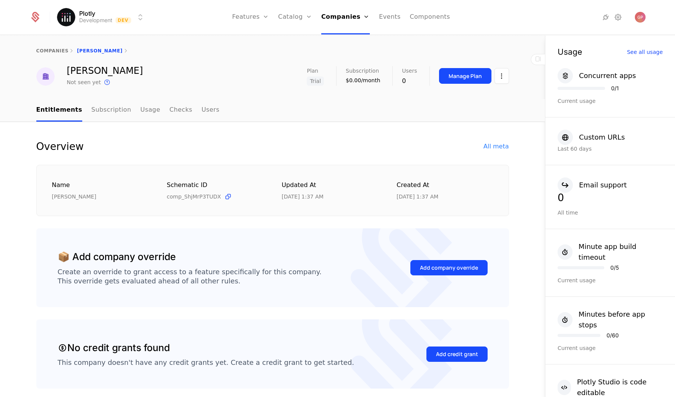
click at [494, 153] on div "Overview All meta Name [PERSON_NAME] Schematic ID comp_ShjMrP3TUDX Updated at […" at bounding box center [272, 178] width 473 height 76
click at [490, 140] on div "Overview All meta" at bounding box center [272, 146] width 473 height 12
click at [490, 144] on div "All meta" at bounding box center [496, 146] width 25 height 9
click at [501, 145] on div "All meta" at bounding box center [496, 146] width 25 height 9
click at [500, 146] on div "All meta" at bounding box center [496, 146] width 25 height 9
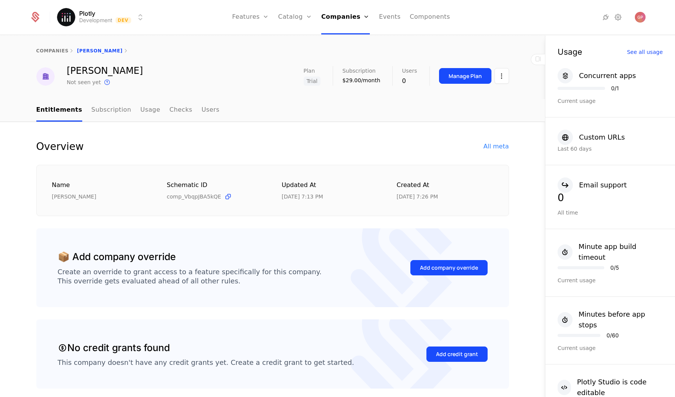
click at [494, 145] on div "All meta" at bounding box center [496, 146] width 25 height 9
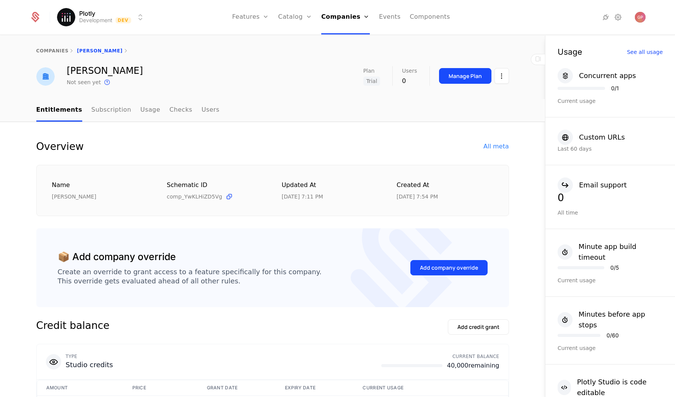
click at [499, 144] on div "All meta" at bounding box center [496, 146] width 25 height 9
click at [497, 147] on div "All meta" at bounding box center [496, 146] width 25 height 9
click at [495, 146] on div "All meta" at bounding box center [496, 146] width 25 height 9
click at [497, 145] on div "All meta" at bounding box center [496, 146] width 25 height 9
click at [48, 51] on link "companies" at bounding box center [52, 50] width 33 height 5
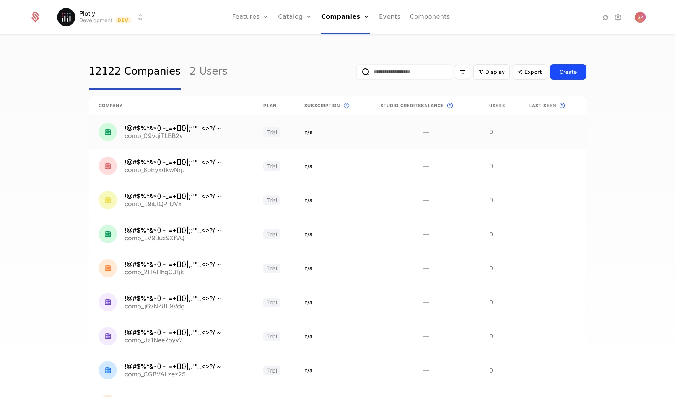
click at [164, 125] on link at bounding box center [172, 132] width 165 height 34
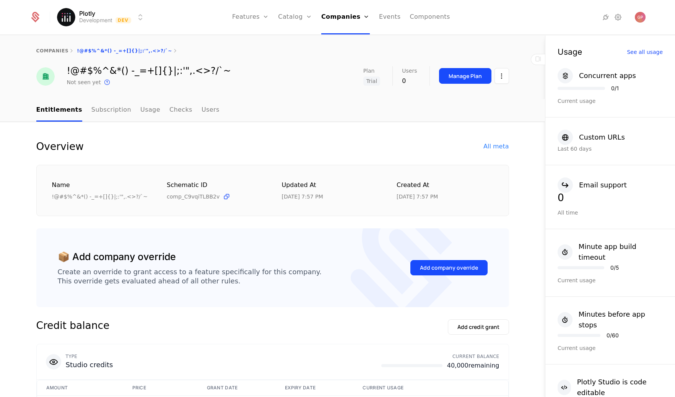
click at [491, 146] on div "All meta" at bounding box center [496, 146] width 25 height 9
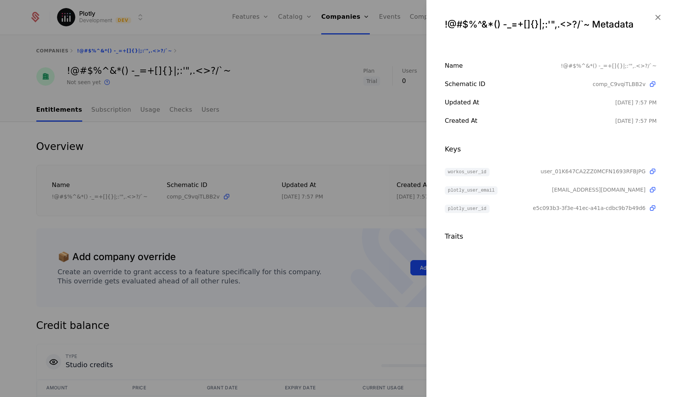
click at [248, 160] on div at bounding box center [337, 198] width 675 height 397
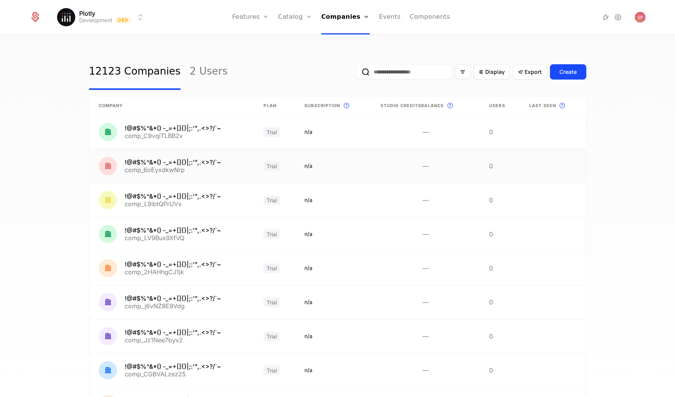
click at [202, 164] on link at bounding box center [172, 166] width 165 height 34
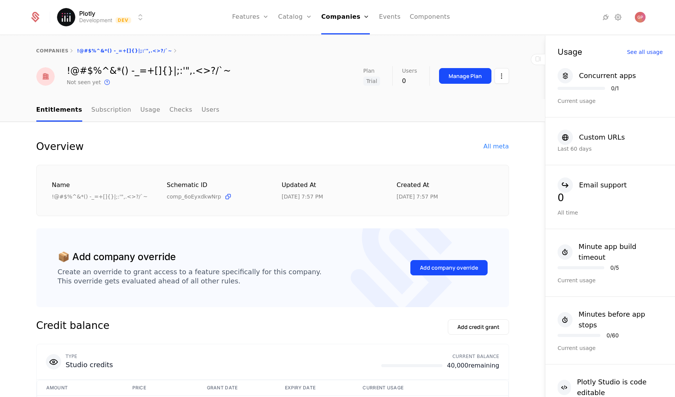
click at [503, 145] on div "All meta" at bounding box center [496, 146] width 25 height 9
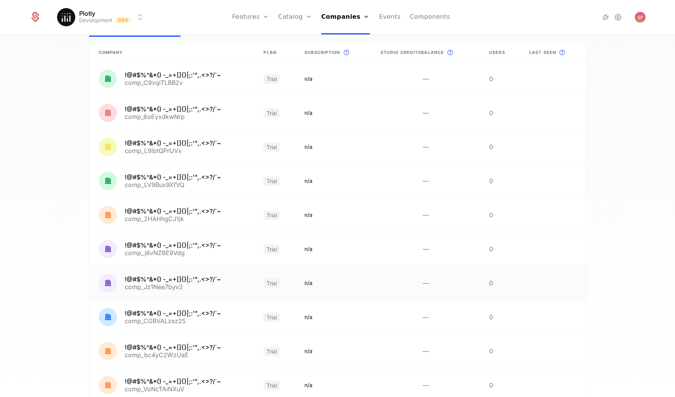
scroll to position [111, 0]
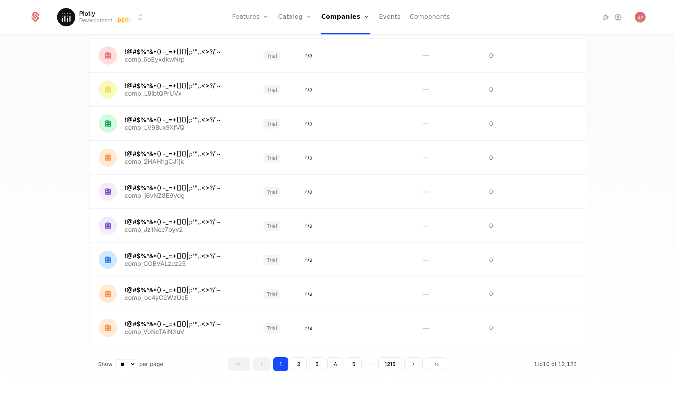
click at [346, 365] on button "5" at bounding box center [354, 364] width 16 height 14
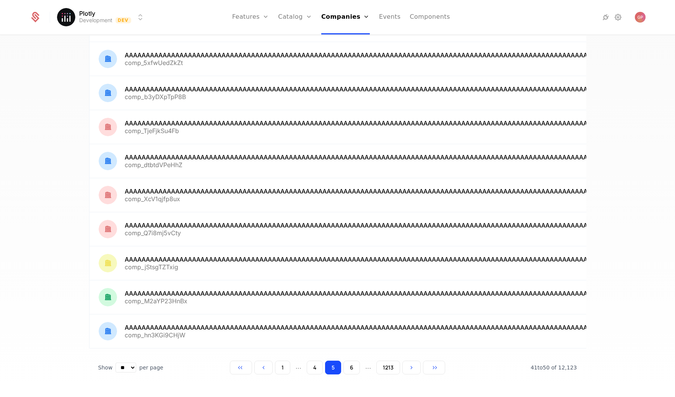
scroll to position [121, 0]
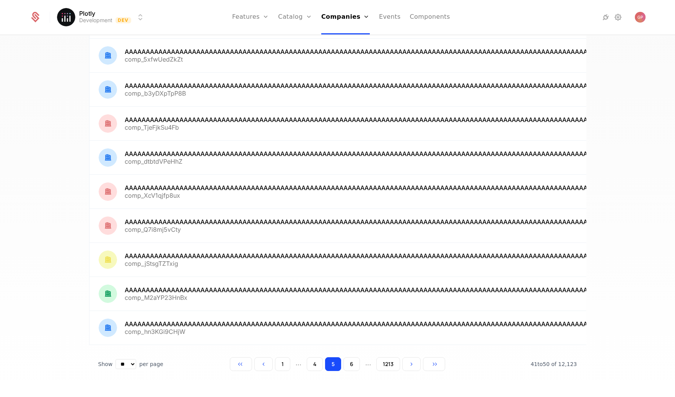
click at [388, 371] on button "1213" at bounding box center [389, 364] width 24 height 14
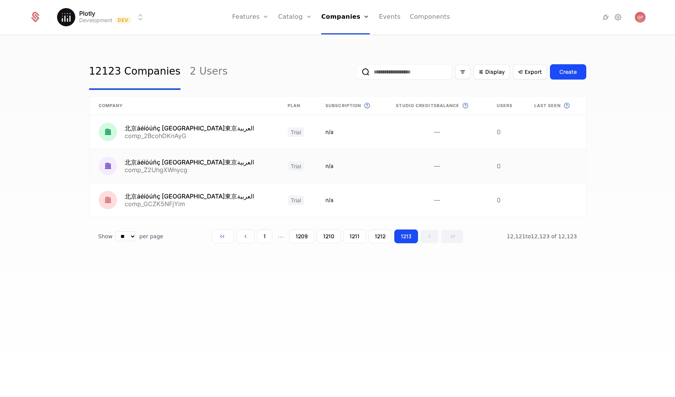
click at [166, 162] on link at bounding box center [184, 166] width 189 height 34
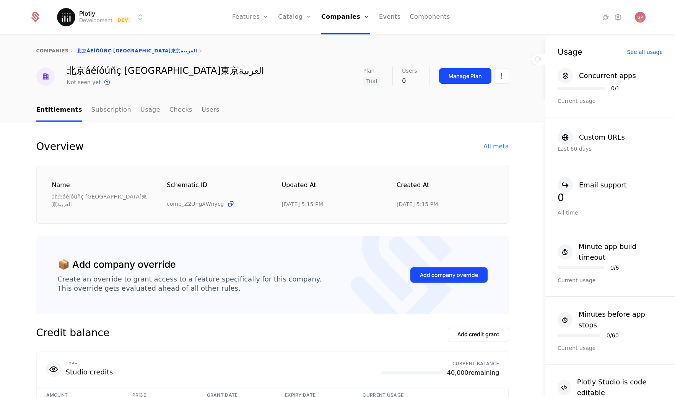
click at [502, 144] on div "All meta" at bounding box center [496, 146] width 25 height 9
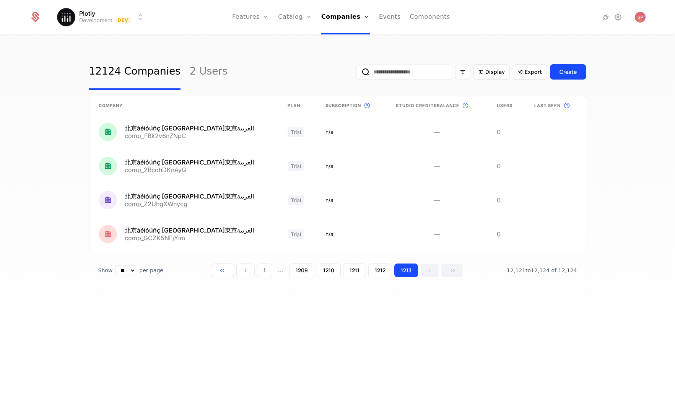
click at [330, 275] on button "1210" at bounding box center [329, 271] width 24 height 14
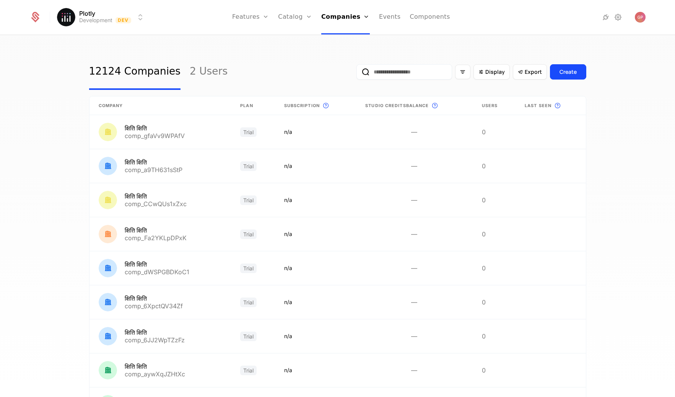
click at [401, 67] on input "email" at bounding box center [405, 71] width 96 height 15
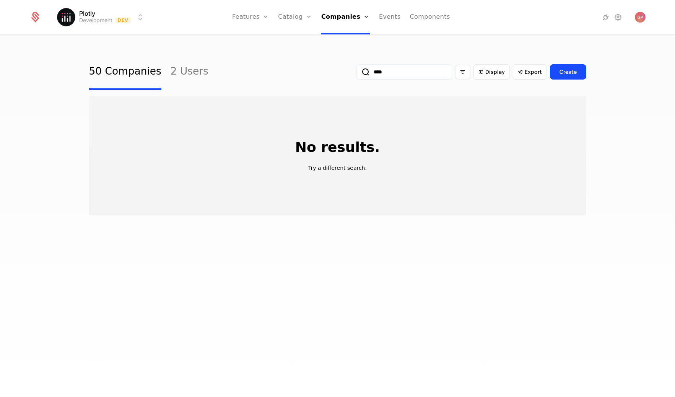
type input "****"
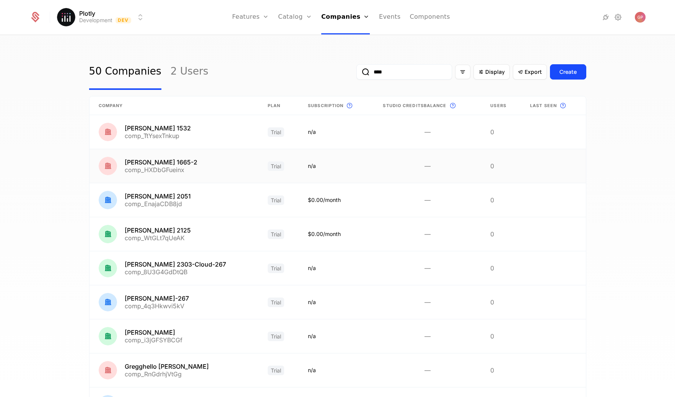
click at [340, 167] on link at bounding box center [336, 166] width 75 height 34
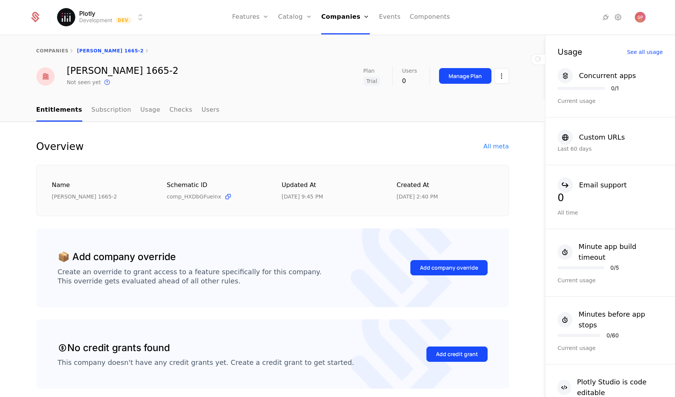
click at [493, 150] on div "All meta" at bounding box center [496, 146] width 25 height 9
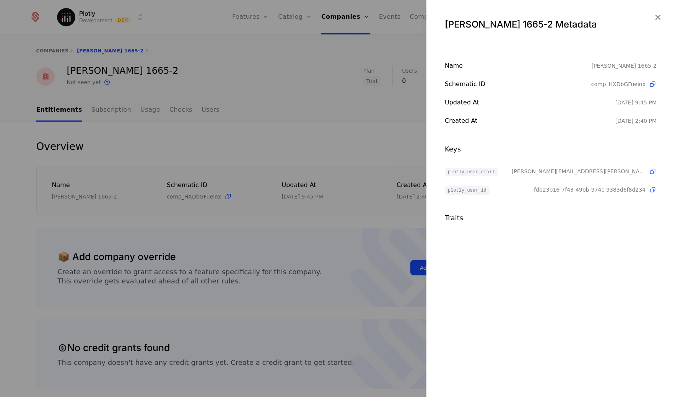
click at [346, 150] on div at bounding box center [337, 198] width 675 height 397
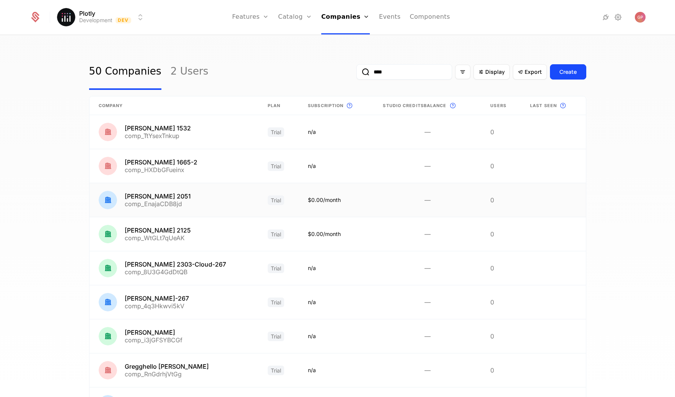
click at [333, 200] on link at bounding box center [336, 200] width 75 height 34
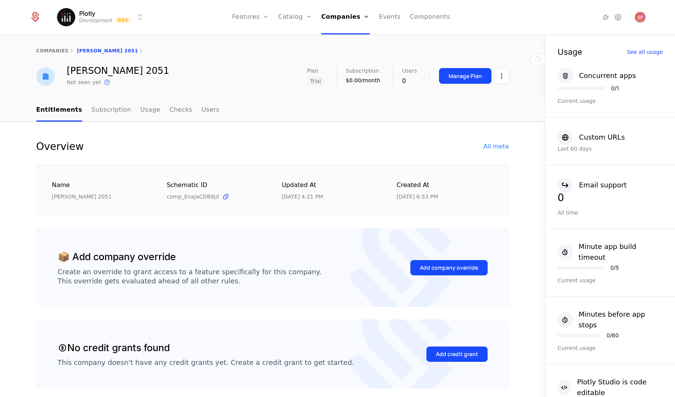
click at [499, 143] on div "All meta" at bounding box center [496, 146] width 25 height 9
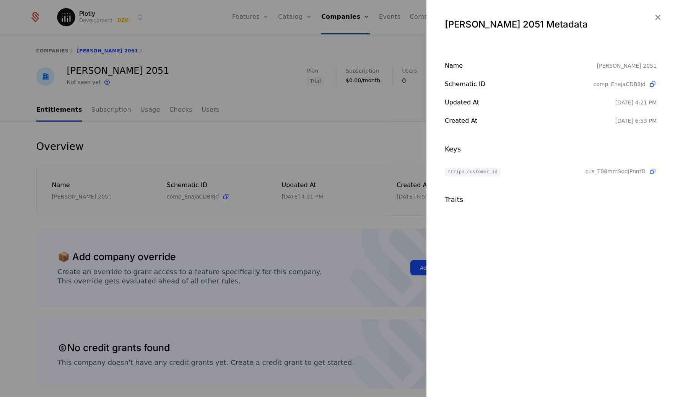
click at [327, 146] on div at bounding box center [337, 198] width 675 height 397
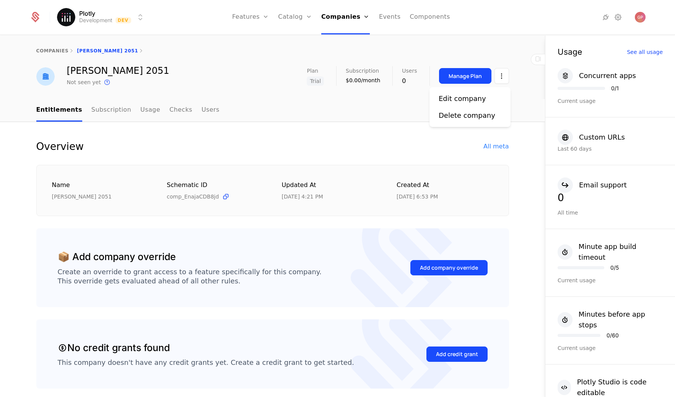
click at [501, 75] on html "Plotly Development Dev Features Features Flags Catalog Plans Add Ons Credits Co…" at bounding box center [337, 198] width 675 height 397
click at [465, 117] on div "Delete company" at bounding box center [467, 115] width 57 height 11
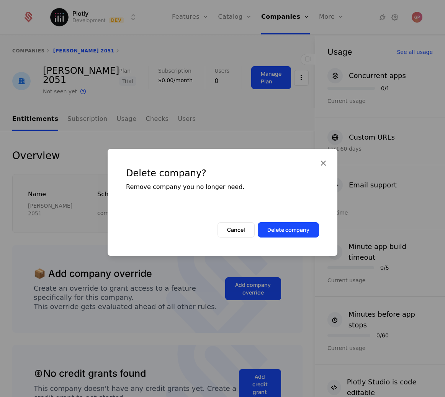
click at [278, 235] on button "Delete company" at bounding box center [288, 229] width 61 height 15
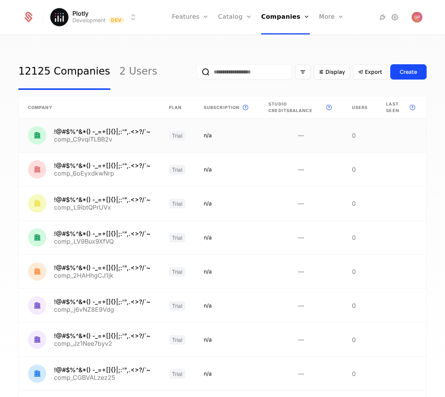
click at [108, 133] on link at bounding box center [89, 136] width 141 height 34
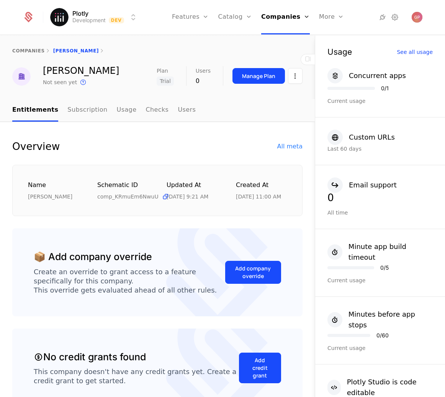
click at [282, 145] on div "All meta" at bounding box center [289, 146] width 25 height 9
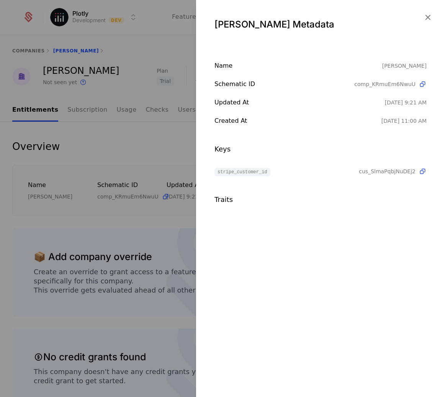
click at [318, 241] on div "[PERSON_NAME] Metadata Name [PERSON_NAME] Schematic ID comp_KRmuEm6NwuU Updated…" at bounding box center [320, 198] width 249 height 397
click at [429, 14] on icon "button" at bounding box center [427, 17] width 10 height 10
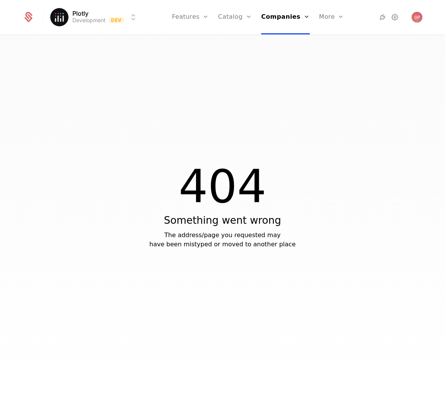
click at [282, 41] on link "Companies" at bounding box center [287, 37] width 35 height 6
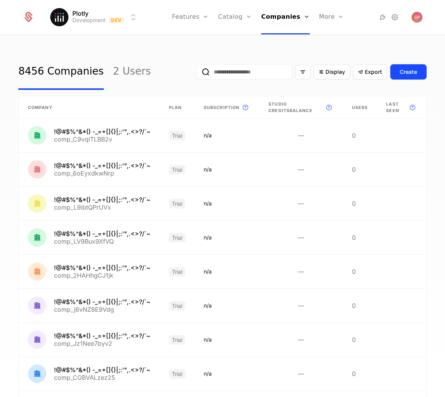
click at [127, 18] on html "Plotly Development Dev Features Features Flags Catalog Plans Add Ons Credits Co…" at bounding box center [222, 198] width 445 height 397
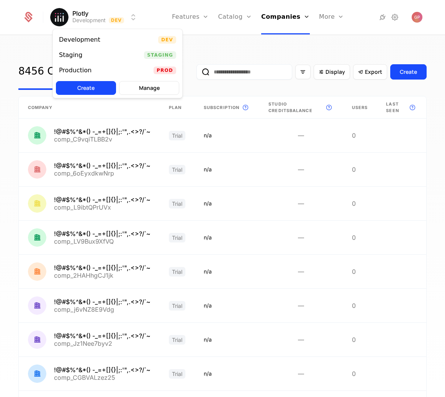
click at [92, 67] on div "Production" at bounding box center [78, 71] width 39 height 8
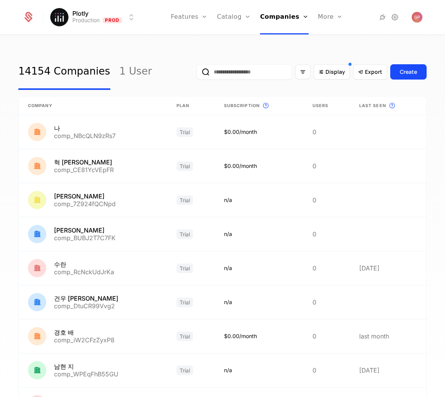
click at [241, 77] on input "email" at bounding box center [244, 71] width 96 height 15
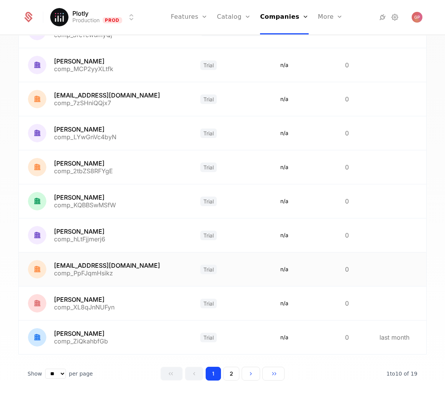
scroll to position [114, 0]
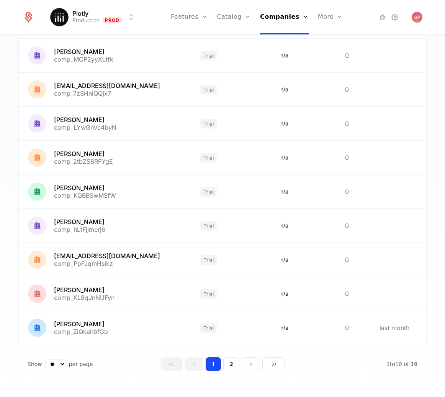
type input "****"
click at [227, 366] on button "2" at bounding box center [231, 364] width 16 height 14
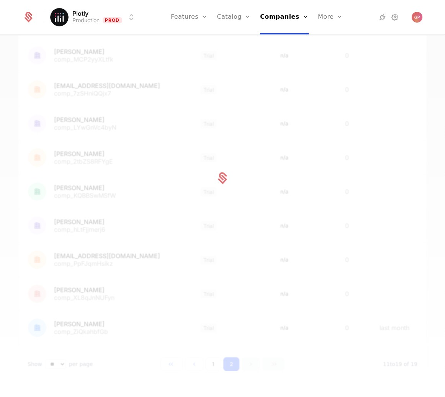
scroll to position [77, 0]
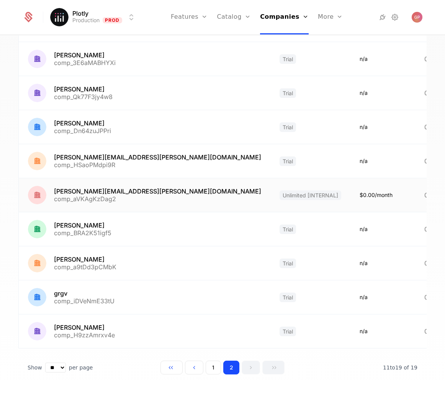
click at [153, 198] on link at bounding box center [144, 195] width 251 height 34
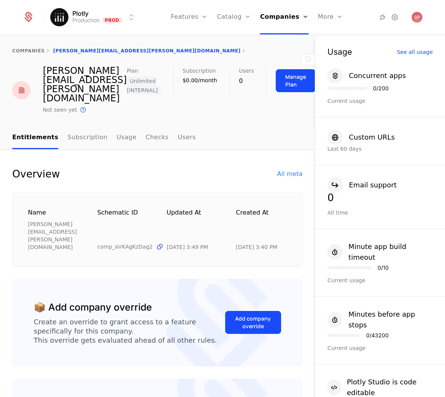
click at [268, 168] on div "Overview All meta" at bounding box center [157, 174] width 290 height 12
click at [293, 170] on div "All meta" at bounding box center [289, 174] width 25 height 9
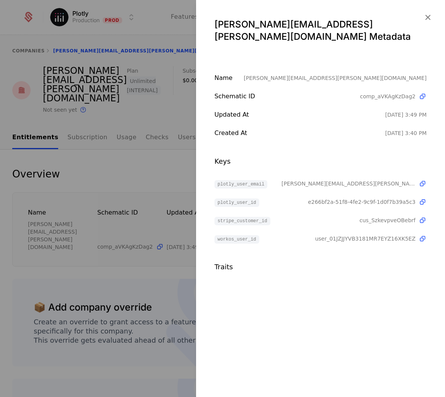
click at [148, 157] on div at bounding box center [222, 198] width 445 height 397
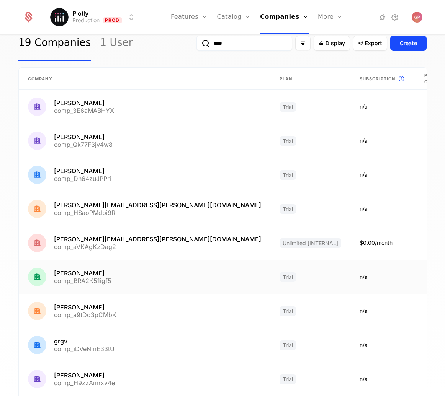
scroll to position [98, 0]
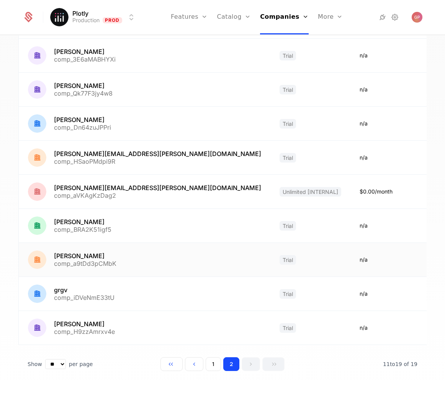
click at [88, 256] on link at bounding box center [144, 260] width 251 height 34
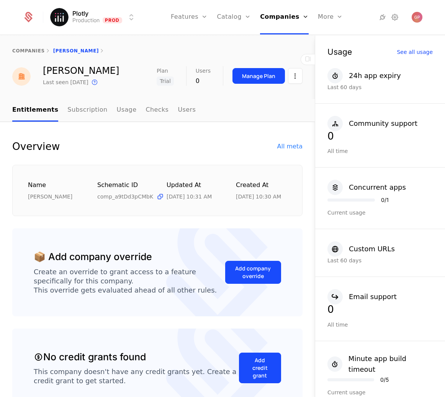
click at [271, 149] on div "Overview All meta" at bounding box center [157, 146] width 290 height 12
click at [278, 147] on div "All meta" at bounding box center [289, 146] width 25 height 9
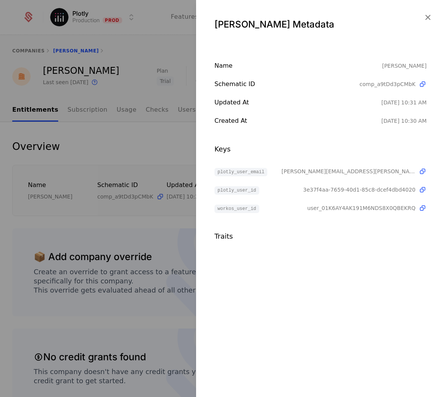
click at [121, 145] on div at bounding box center [222, 198] width 445 height 397
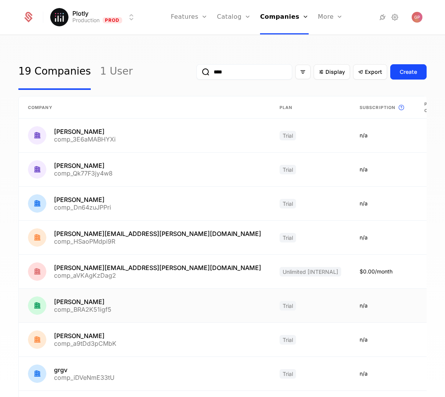
click at [132, 312] on link at bounding box center [144, 306] width 251 height 34
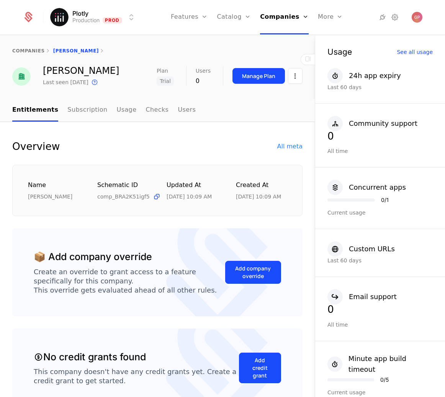
click at [285, 141] on div "Overview All meta" at bounding box center [157, 146] width 290 height 12
click at [285, 144] on div "All meta" at bounding box center [289, 146] width 25 height 9
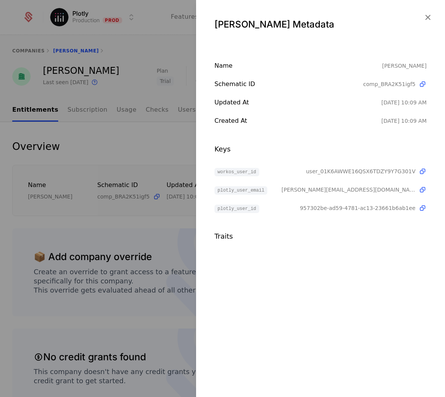
click at [121, 150] on div at bounding box center [222, 198] width 445 height 397
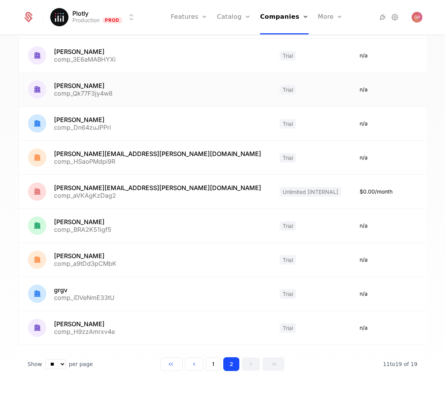
scroll to position [98, 0]
click at [206, 364] on button "1" at bounding box center [213, 364] width 15 height 14
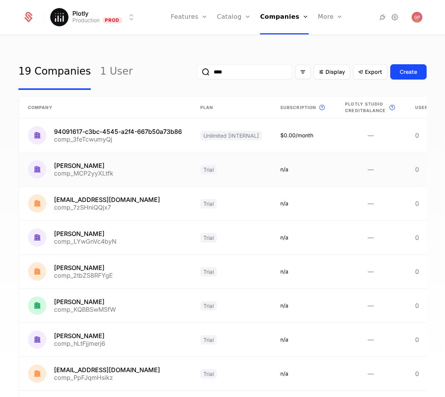
click at [148, 186] on link at bounding box center [105, 170] width 172 height 34
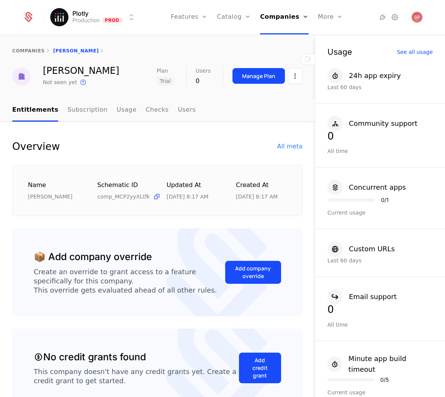
click at [277, 145] on div "All meta" at bounding box center [289, 146] width 25 height 9
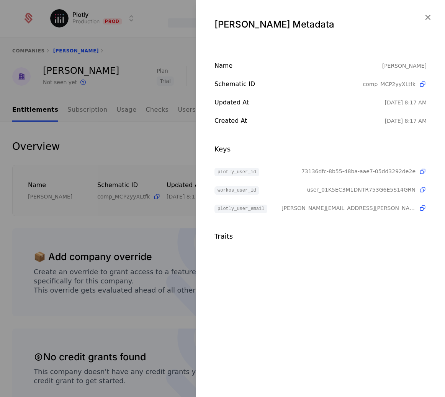
click at [156, 148] on div at bounding box center [222, 198] width 445 height 397
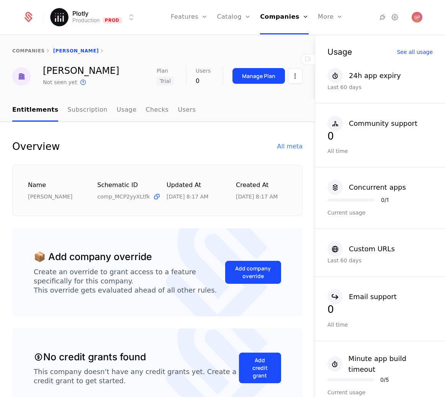
click at [23, 50] on link "companies" at bounding box center [28, 50] width 33 height 5
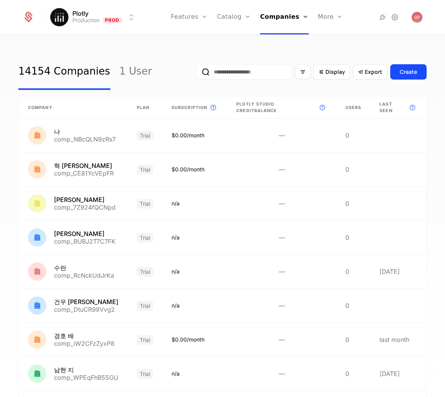
click at [247, 72] on input "email" at bounding box center [244, 71] width 96 height 15
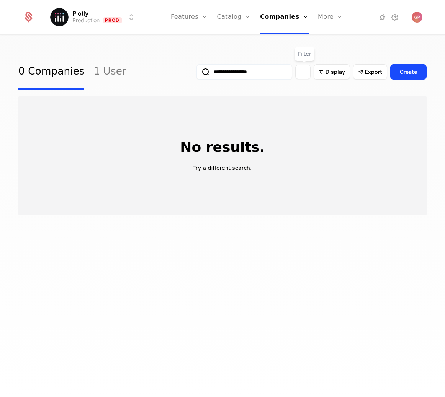
type input "**********"
click at [299, 69] on div "Filter options" at bounding box center [302, 72] width 15 height 15
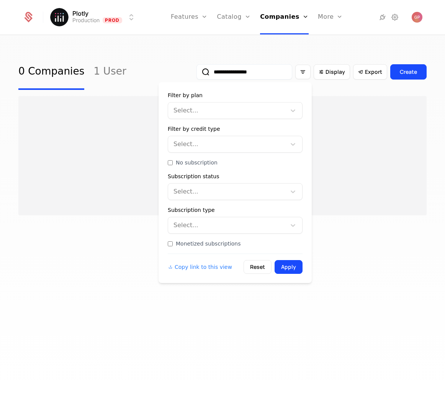
click at [247, 69] on input "**********" at bounding box center [244, 71] width 96 height 15
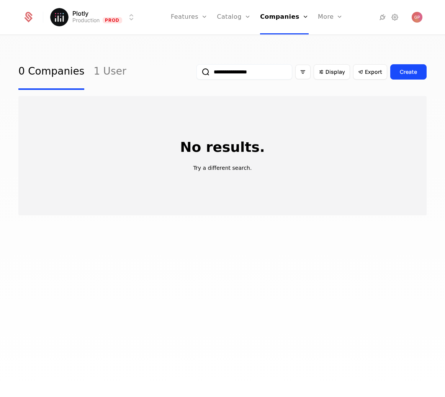
click at [247, 69] on input "**********" at bounding box center [244, 71] width 96 height 15
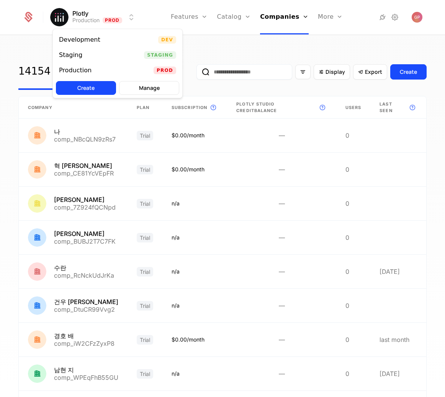
click at [127, 17] on html "Plotly Production Prod Features Features Flags Catalog Plans Add Ons Credits Co…" at bounding box center [222, 198] width 445 height 397
click at [109, 53] on div "Staging Staging" at bounding box center [117, 54] width 129 height 15
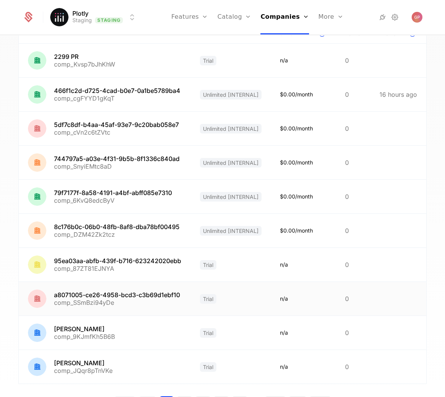
scroll to position [120, 0]
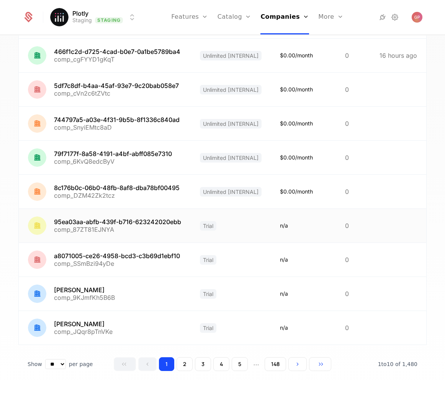
click at [154, 220] on link at bounding box center [105, 226] width 172 height 34
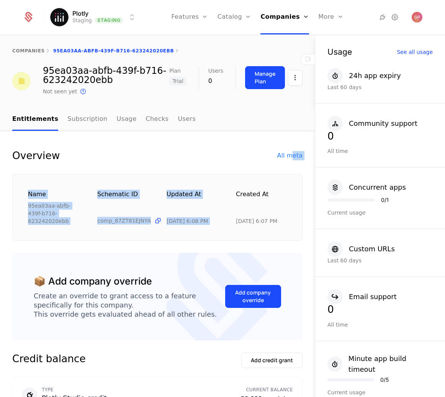
drag, startPoint x: 280, startPoint y: 163, endPoint x: 285, endPoint y: 156, distance: 9.0
click at [285, 156] on div "Overview All meta Name 95ea03aa-abfb-439f-b716-623242020ebb Schematic ID comp_8…" at bounding box center [157, 195] width 290 height 91
click at [285, 156] on div "All meta" at bounding box center [289, 155] width 25 height 9
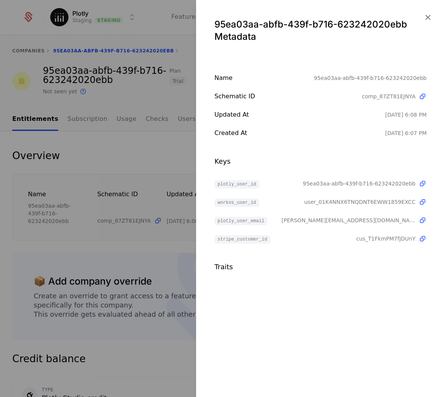
click at [130, 168] on div at bounding box center [222, 198] width 445 height 397
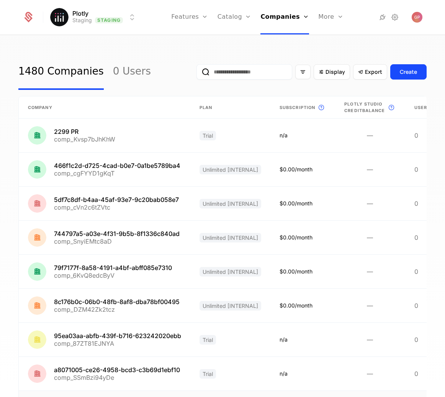
scroll to position [132, 0]
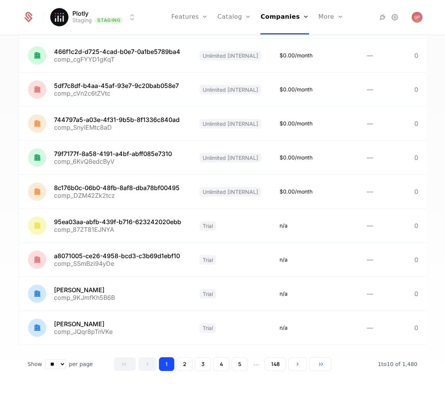
click at [236, 364] on button "5" at bounding box center [240, 364] width 16 height 14
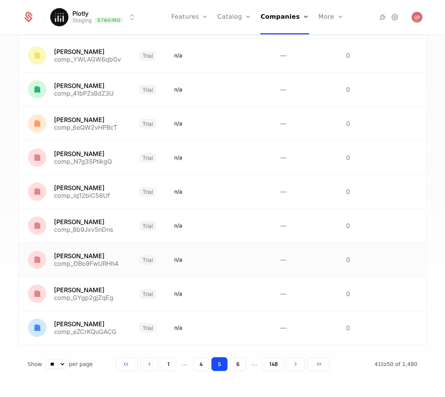
scroll to position [114, 0]
click at [93, 156] on link at bounding box center [74, 158] width 111 height 34
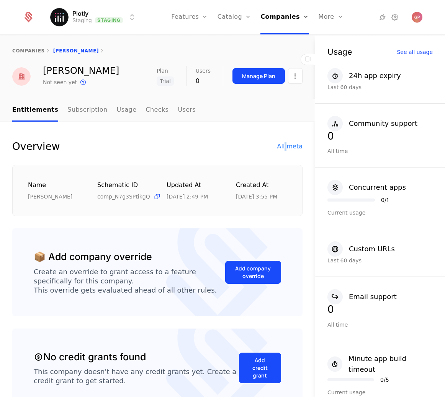
click at [282, 144] on div "All meta" at bounding box center [289, 146] width 25 height 9
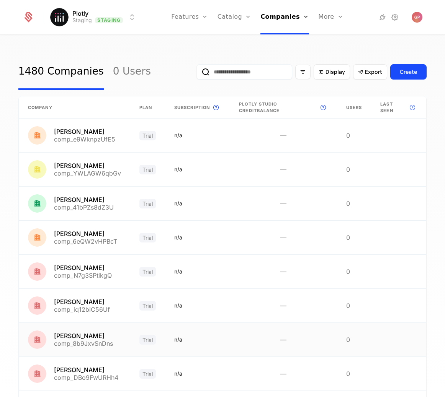
click at [85, 336] on link at bounding box center [74, 340] width 111 height 34
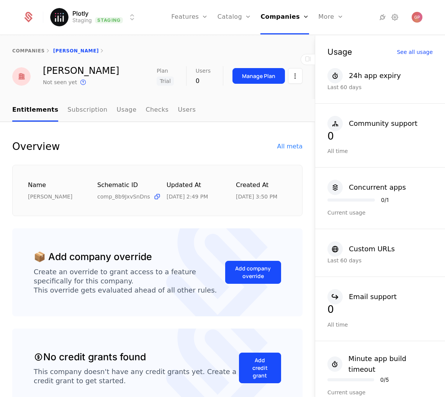
click at [290, 147] on div "All meta" at bounding box center [289, 146] width 25 height 9
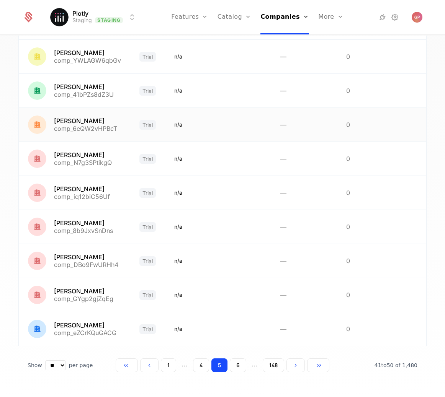
scroll to position [114, 0]
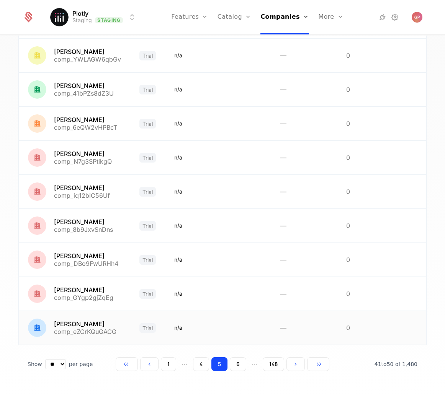
click at [97, 317] on link at bounding box center [74, 328] width 111 height 34
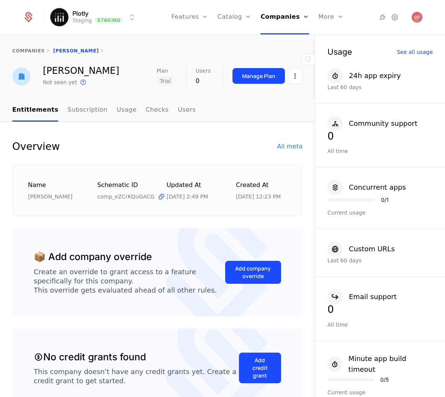
click at [285, 143] on div "All meta" at bounding box center [289, 146] width 25 height 9
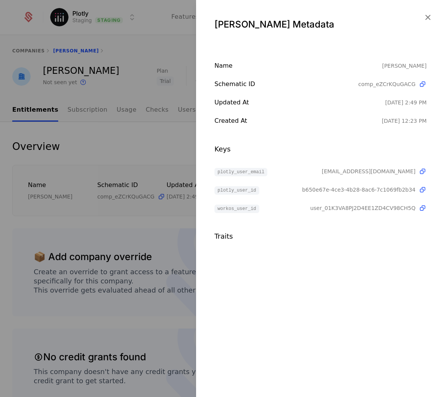
click at [104, 137] on div at bounding box center [222, 198] width 445 height 397
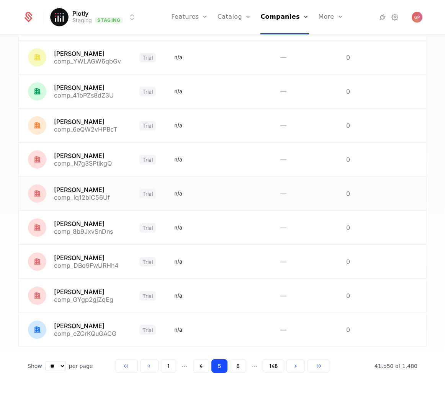
scroll to position [114, 0]
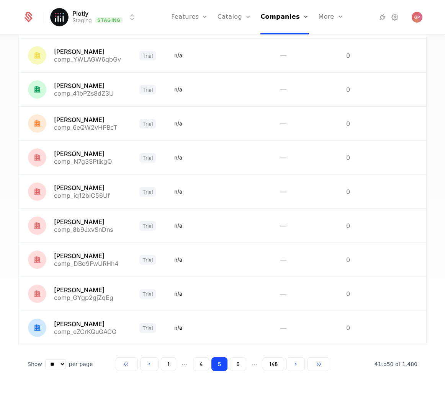
click at [264, 366] on button "148" at bounding box center [273, 364] width 21 height 14
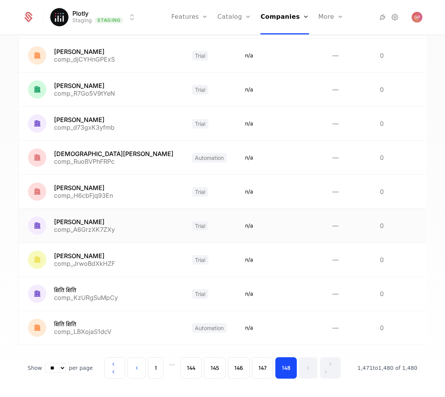
click at [78, 221] on link at bounding box center [101, 226] width 164 height 34
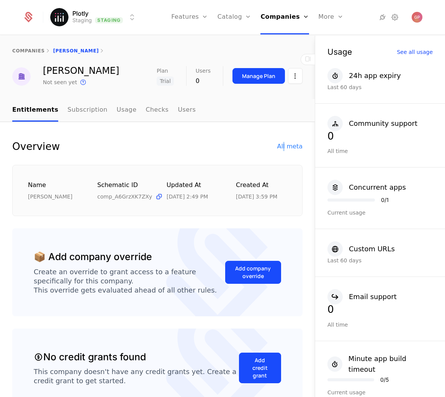
click at [280, 147] on div "All meta" at bounding box center [289, 146] width 25 height 9
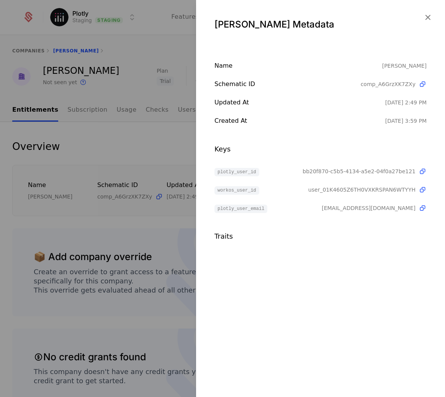
click at [126, 150] on div at bounding box center [222, 198] width 445 height 397
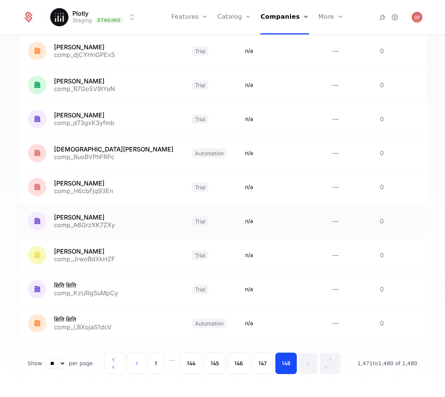
scroll to position [122, 0]
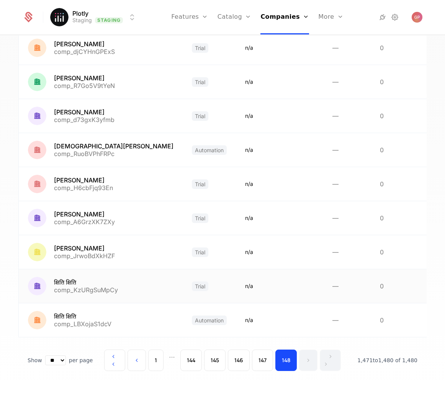
click at [84, 295] on link at bounding box center [101, 286] width 164 height 34
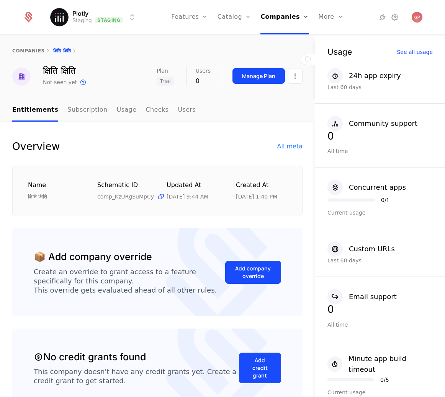
click at [295, 147] on div "All meta" at bounding box center [289, 146] width 25 height 9
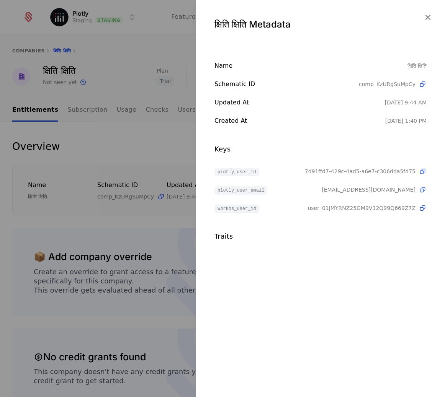
drag, startPoint x: 129, startPoint y: 150, endPoint x: 50, endPoint y: 65, distance: 115.6
click at [129, 150] on div at bounding box center [222, 198] width 445 height 397
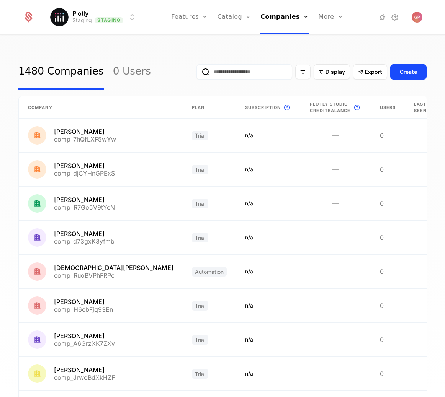
click at [119, 21] on html "Plotly Staging Staging Features Features Flags Catalog Plans Add Ons Credits Co…" at bounding box center [222, 198] width 445 height 397
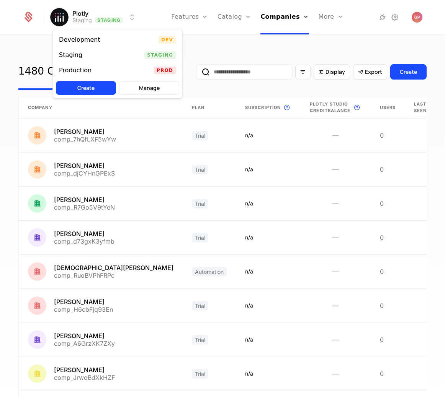
click at [98, 37] on div "Development" at bounding box center [82, 40] width 47 height 8
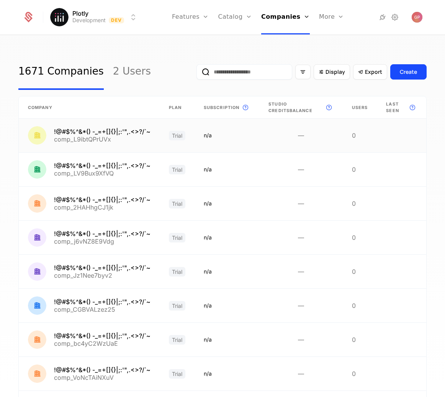
click at [126, 132] on link at bounding box center [89, 136] width 141 height 34
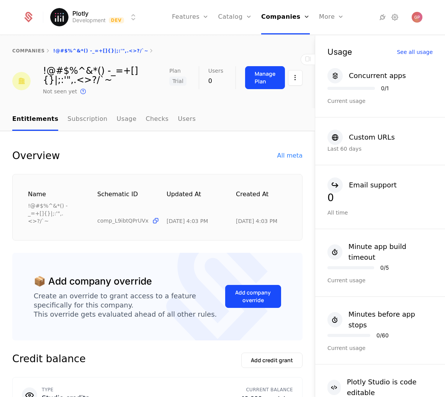
click at [288, 154] on div "All meta" at bounding box center [289, 155] width 25 height 9
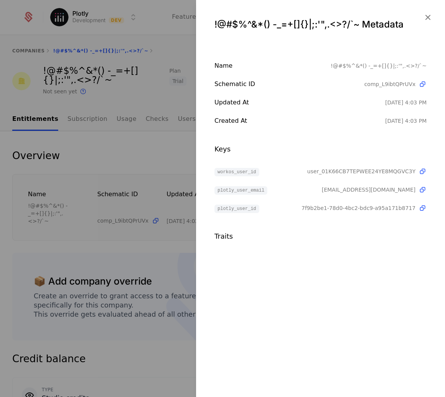
click at [167, 157] on div at bounding box center [222, 198] width 445 height 397
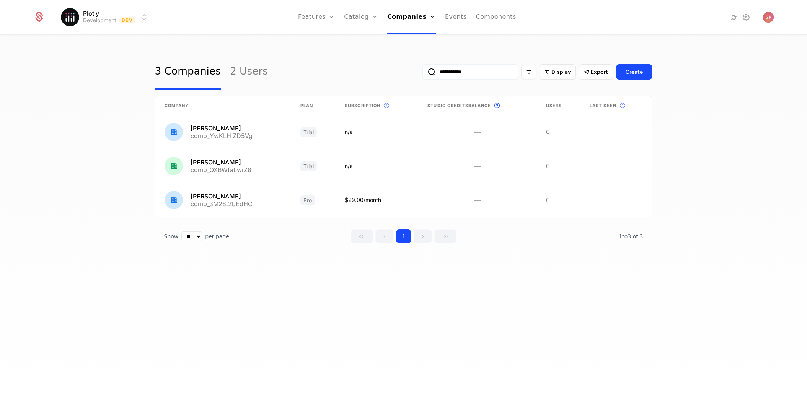
click at [455, 74] on input "**********" at bounding box center [470, 71] width 96 height 15
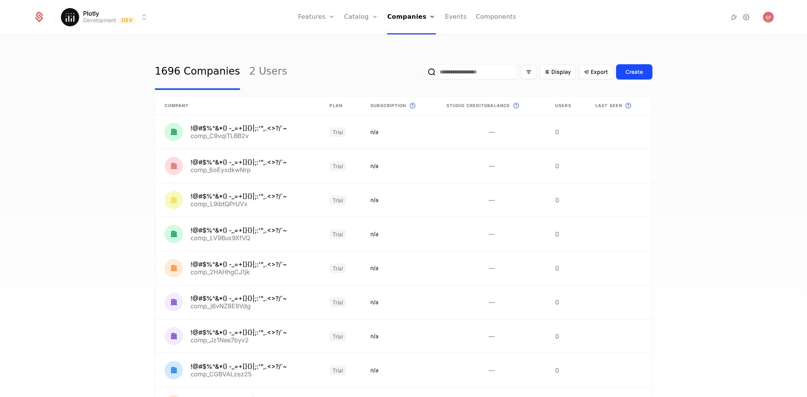
click at [127, 153] on div "1696 Companies 2 Users Display Export Create Company Plan Subscription This is …" at bounding box center [403, 219] width 807 height 366
click at [233, 132] on link at bounding box center [237, 132] width 165 height 34
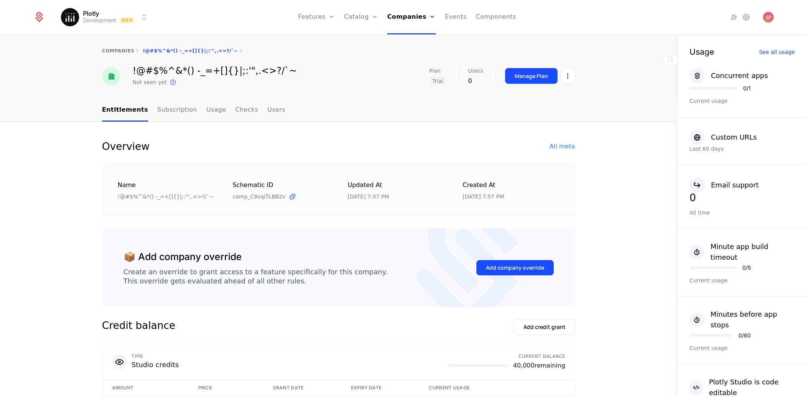
click at [553, 146] on div "All meta" at bounding box center [562, 146] width 25 height 9
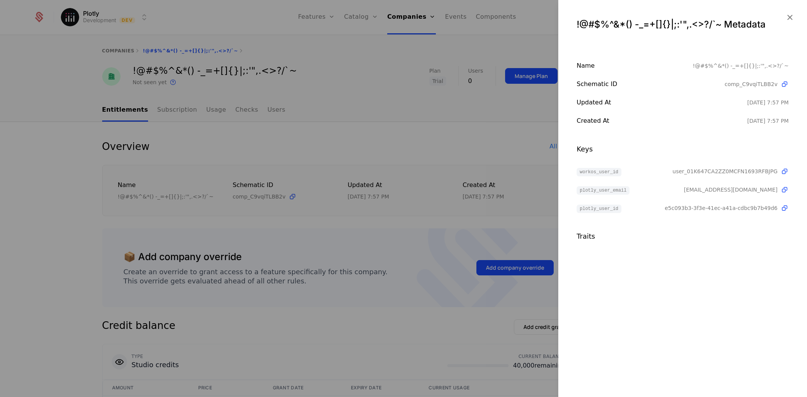
click at [792, 21] on icon "button" at bounding box center [790, 17] width 10 height 10
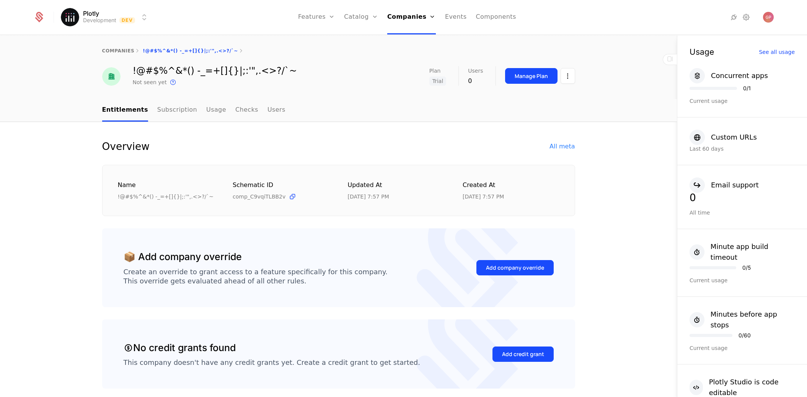
click at [408, 39] on link "Companies" at bounding box center [413, 37] width 35 height 6
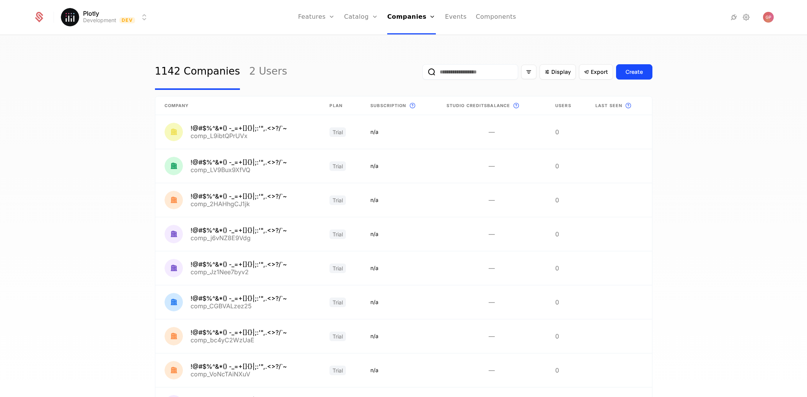
click at [757, 158] on div "1142 Companies 2 Users Display Export Create Company Plan Subscription This is …" at bounding box center [403, 219] width 807 height 366
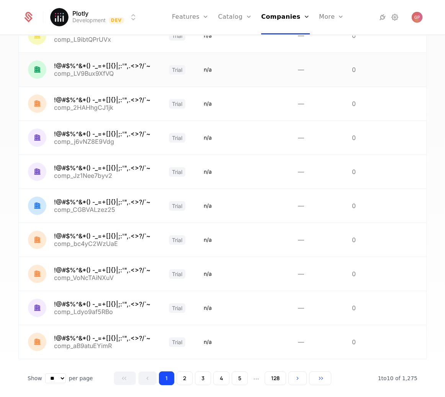
scroll to position [114, 0]
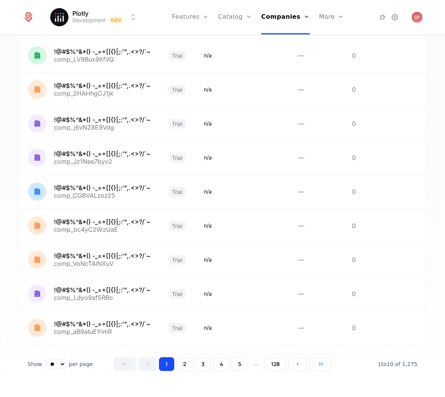
click at [184, 367] on button "2" at bounding box center [184, 364] width 16 height 14
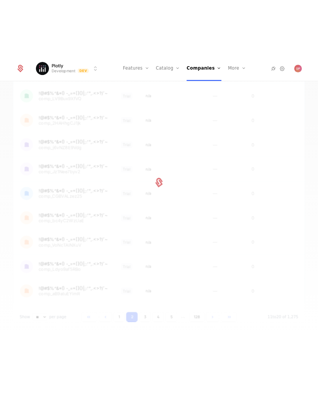
scroll to position [121, 0]
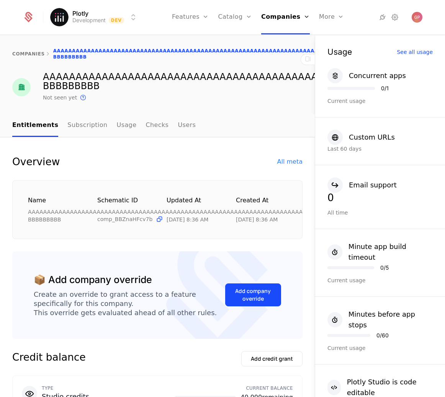
click at [281, 156] on div "Overview All meta" at bounding box center [157, 162] width 290 height 12
click at [281, 157] on div "All meta" at bounding box center [289, 161] width 25 height 9
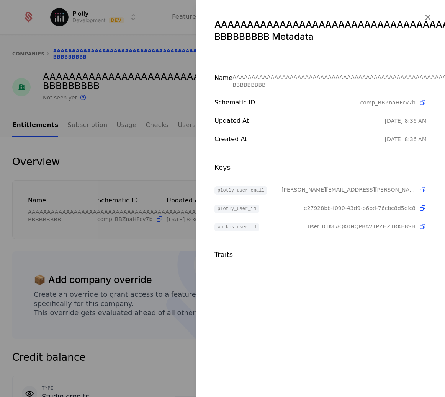
click at [427, 19] on icon "button" at bounding box center [427, 17] width 10 height 10
